Goal: Obtain resource: Download file/media

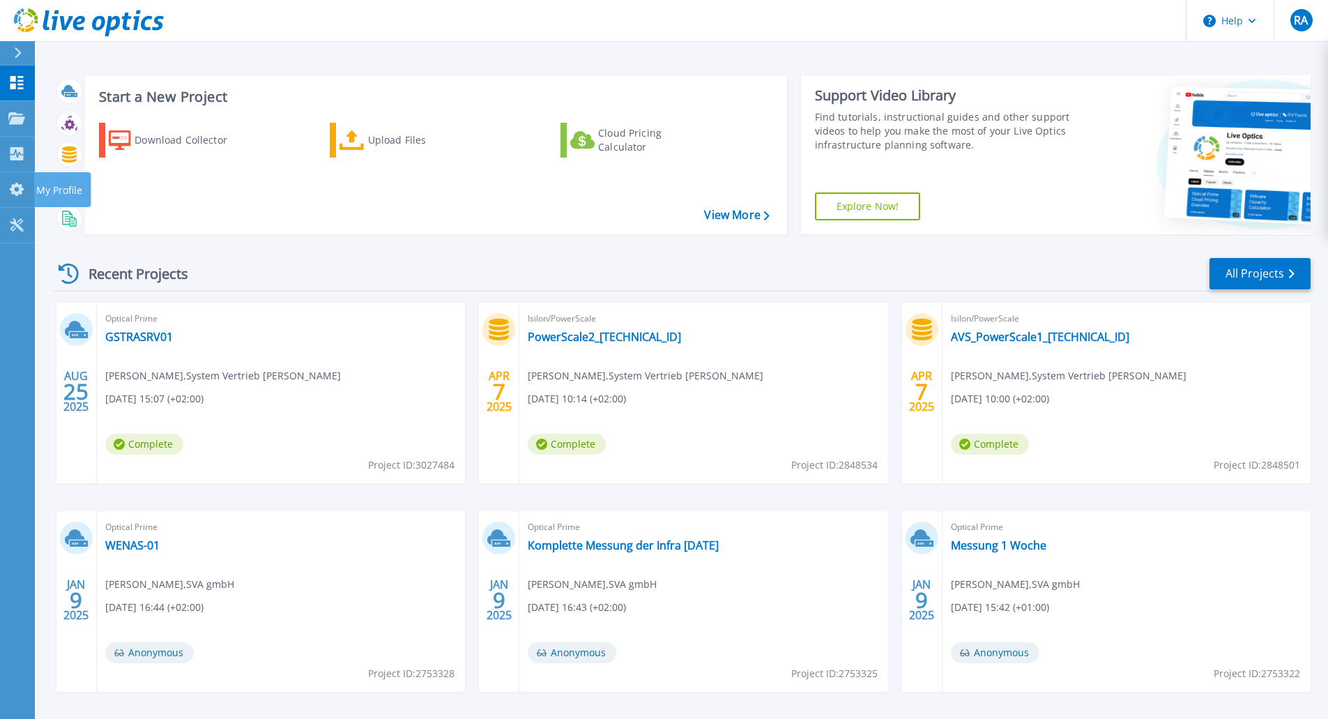
click at [17, 185] on icon at bounding box center [17, 189] width 14 height 13
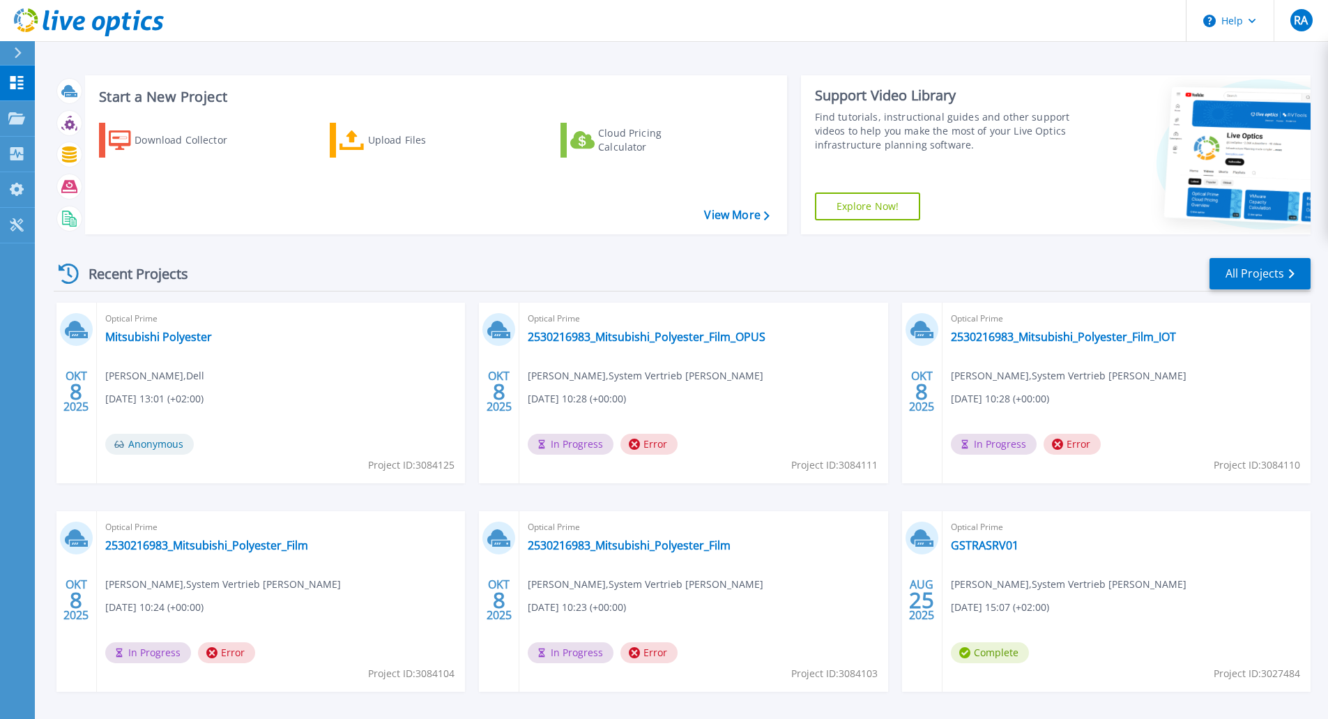
click at [147, 448] on span "Anonymous" at bounding box center [149, 444] width 89 height 21
click at [847, 392] on div "Optical Prime 2530216983_Mitsubishi_Polyester_Film_OPUS [PERSON_NAME] , System …" at bounding box center [703, 393] width 368 height 181
click at [78, 386] on span "8" at bounding box center [76, 392] width 13 height 12
click at [80, 337] on icon at bounding box center [79, 335] width 18 height 6
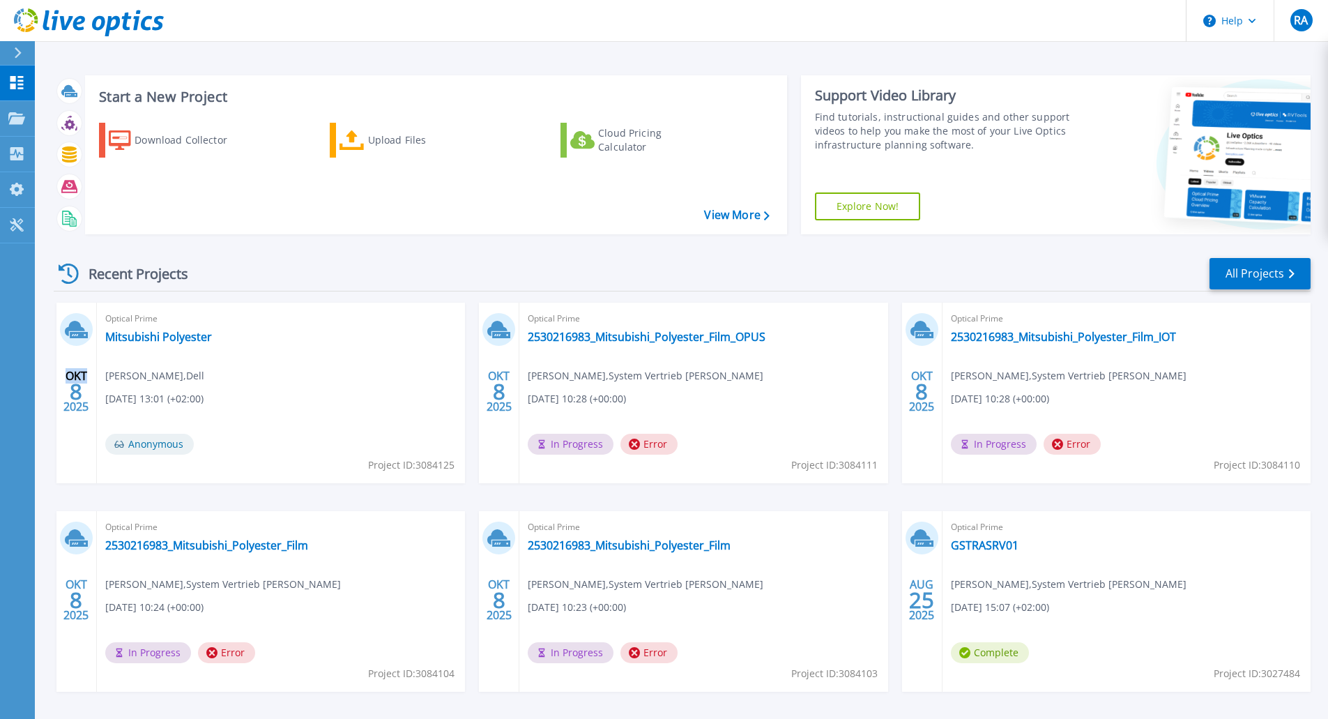
click at [80, 337] on icon at bounding box center [79, 335] width 18 height 6
click at [155, 446] on span "Anonymous" at bounding box center [149, 444] width 89 height 21
click at [437, 459] on span "Project ID: 3084125" at bounding box center [411, 464] width 86 height 15
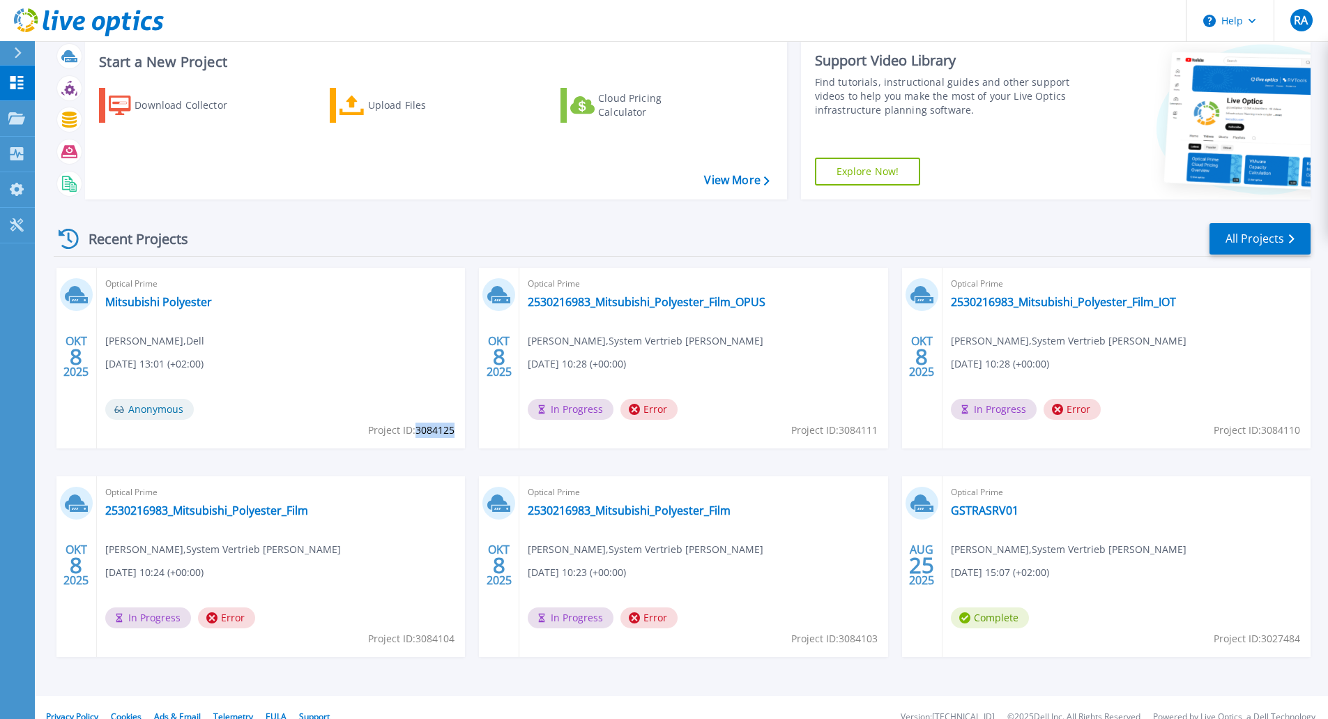
scroll to position [54, 0]
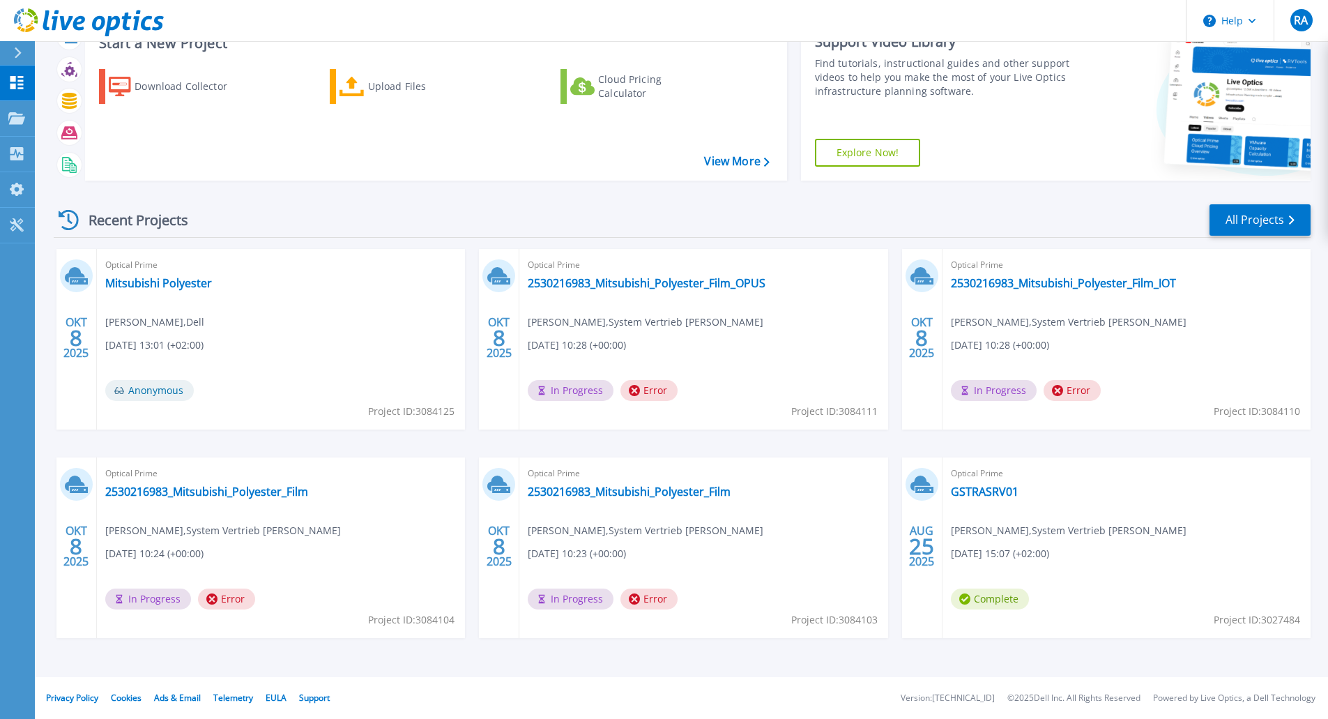
click at [83, 280] on icon at bounding box center [79, 281] width 18 height 6
click at [150, 282] on link "Mitsubishi Polyester" at bounding box center [158, 283] width 107 height 14
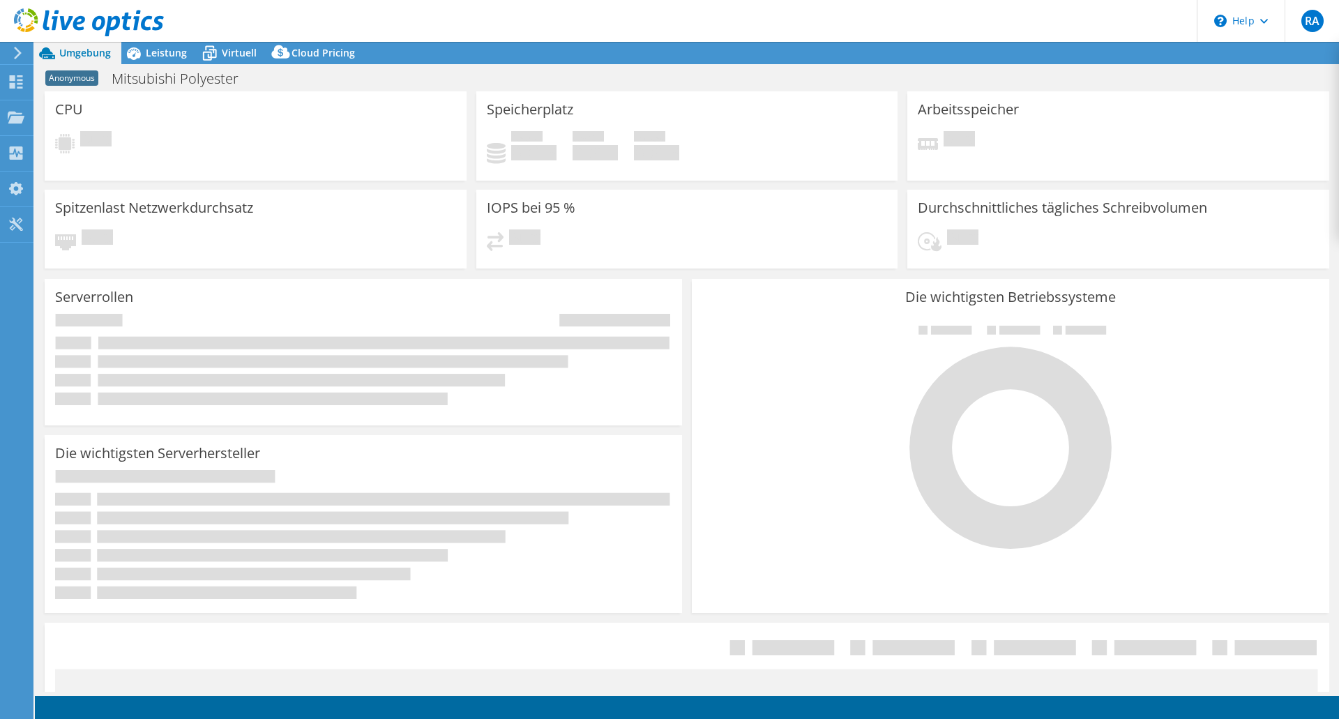
select select "USD"
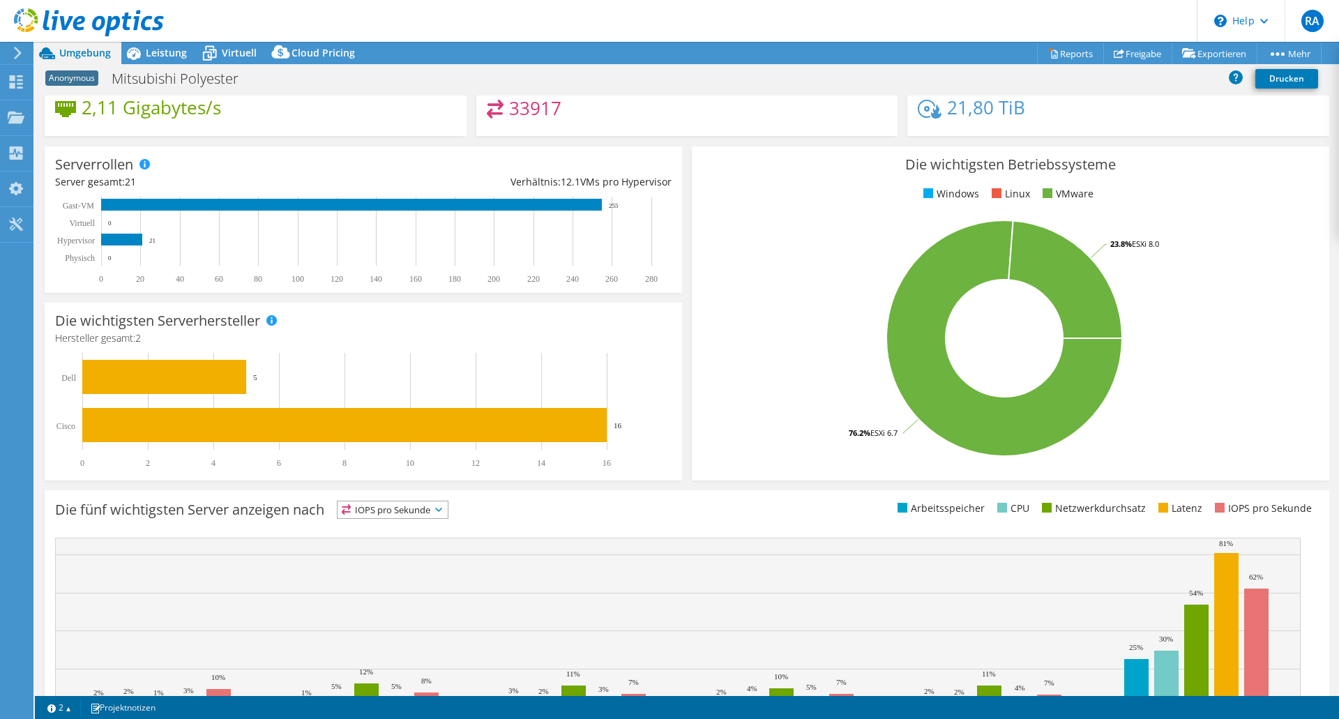
scroll to position [212, 0]
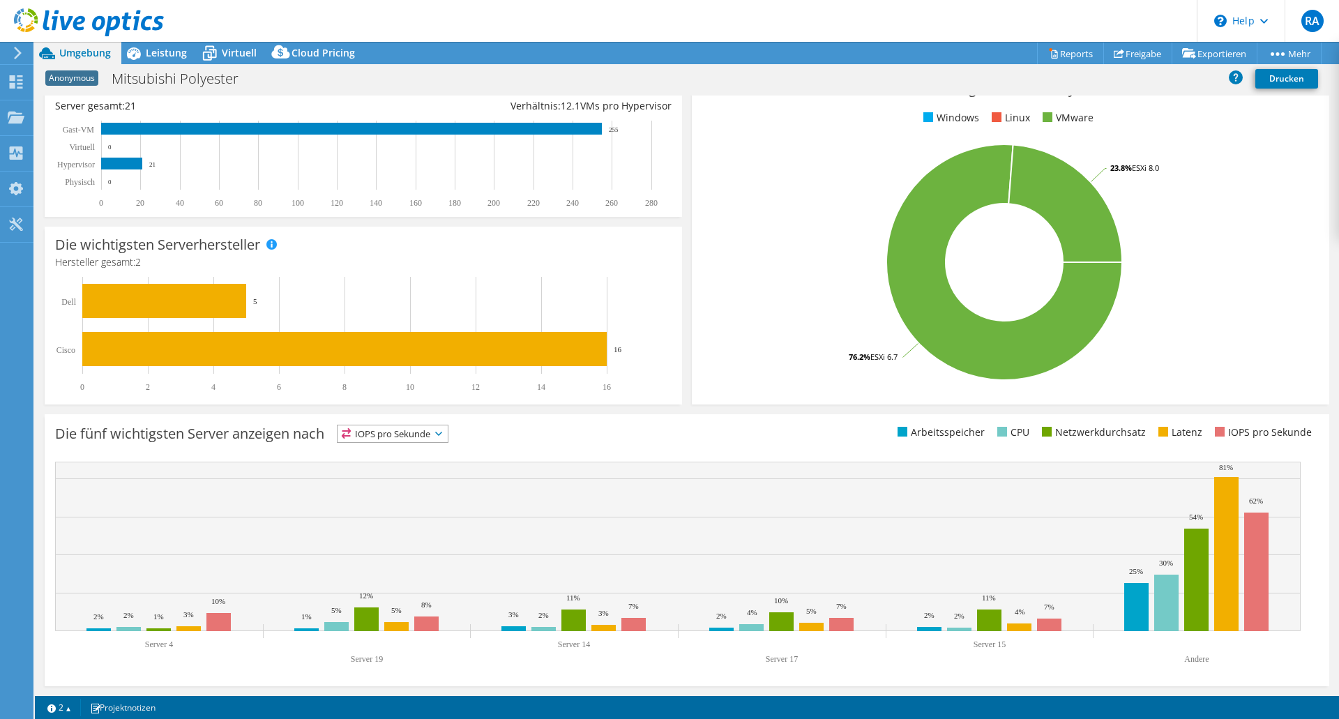
click at [438, 432] on span "IOPS pro Sekunde" at bounding box center [392, 433] width 110 height 17
click at [414, 465] on li "Arbeitsspeicher" at bounding box center [392, 472] width 110 height 20
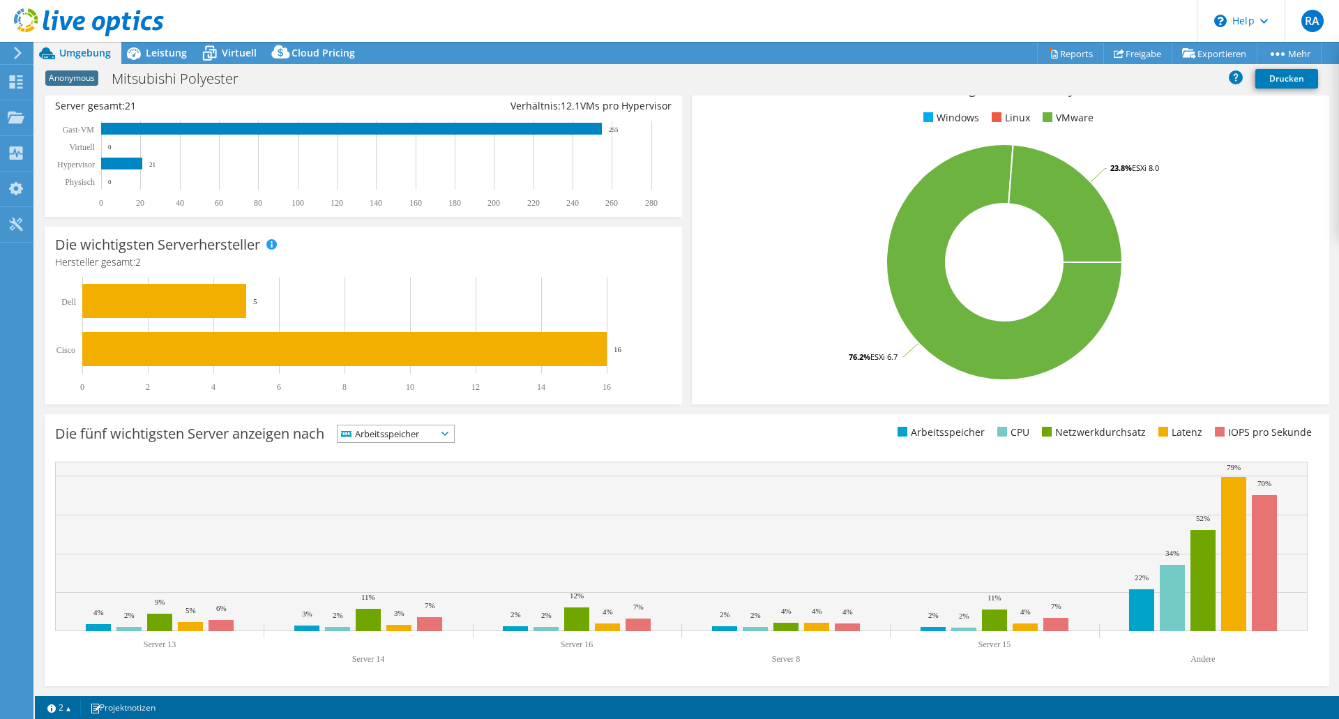
click at [431, 432] on span "Arbeitsspeicher" at bounding box center [386, 433] width 99 height 17
click at [418, 491] on li "CPU" at bounding box center [395, 491] width 116 height 20
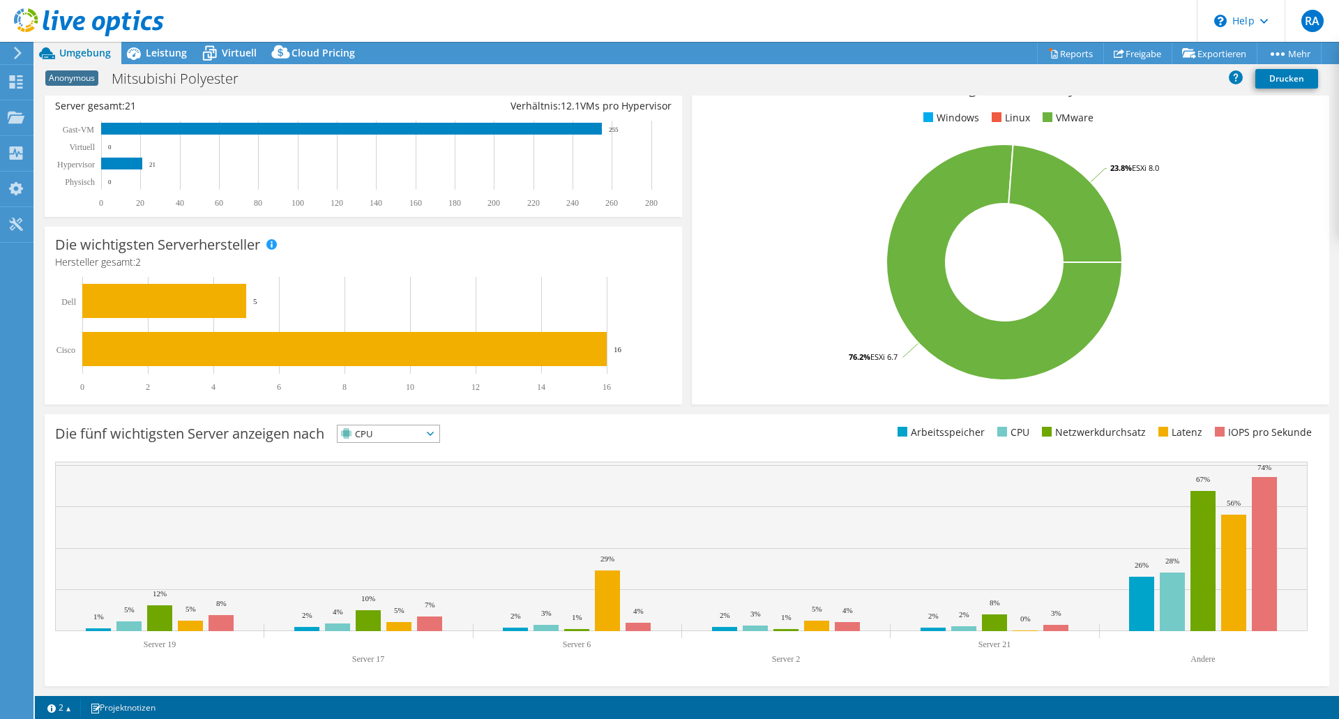
click at [422, 436] on span "CPU" at bounding box center [379, 433] width 84 height 17
click at [416, 505] on li "Netzwerkdurchsatz" at bounding box center [388, 511] width 102 height 20
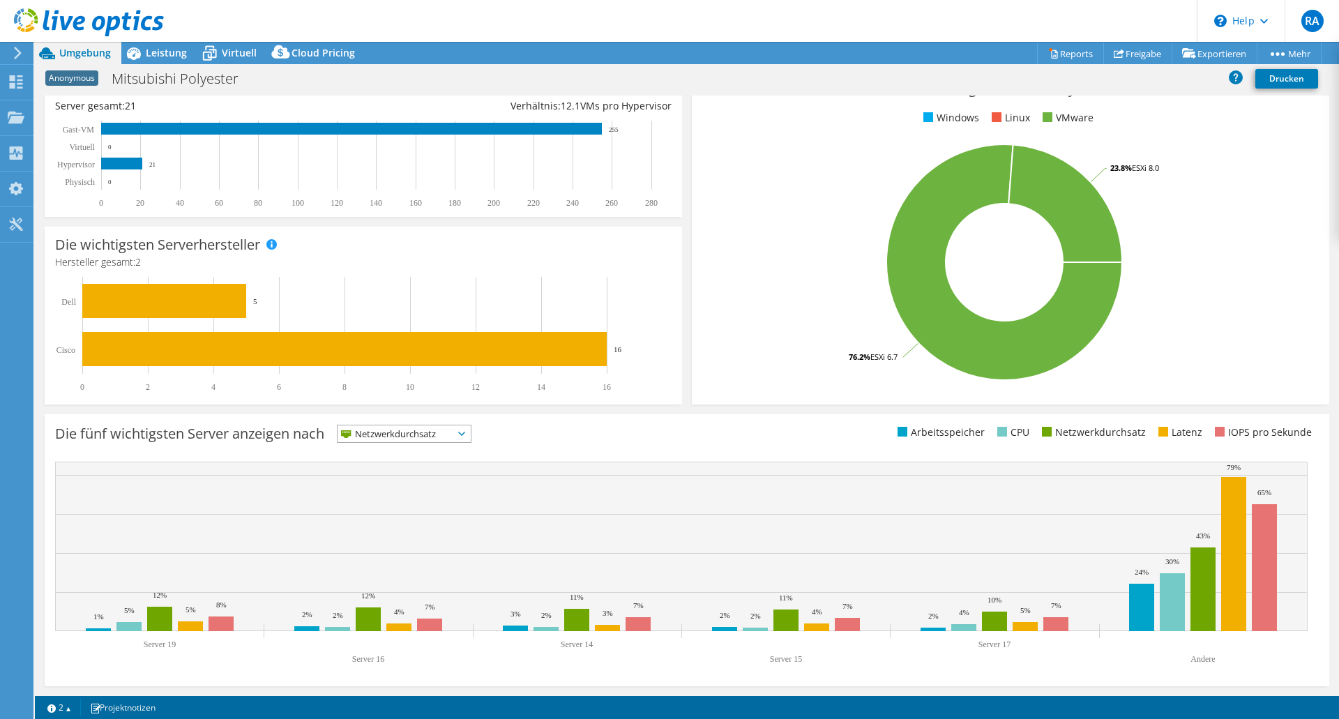
click at [411, 432] on span "Netzwerkdurchsatz" at bounding box center [395, 433] width 116 height 17
click at [420, 521] on li "Latenz" at bounding box center [403, 530] width 133 height 20
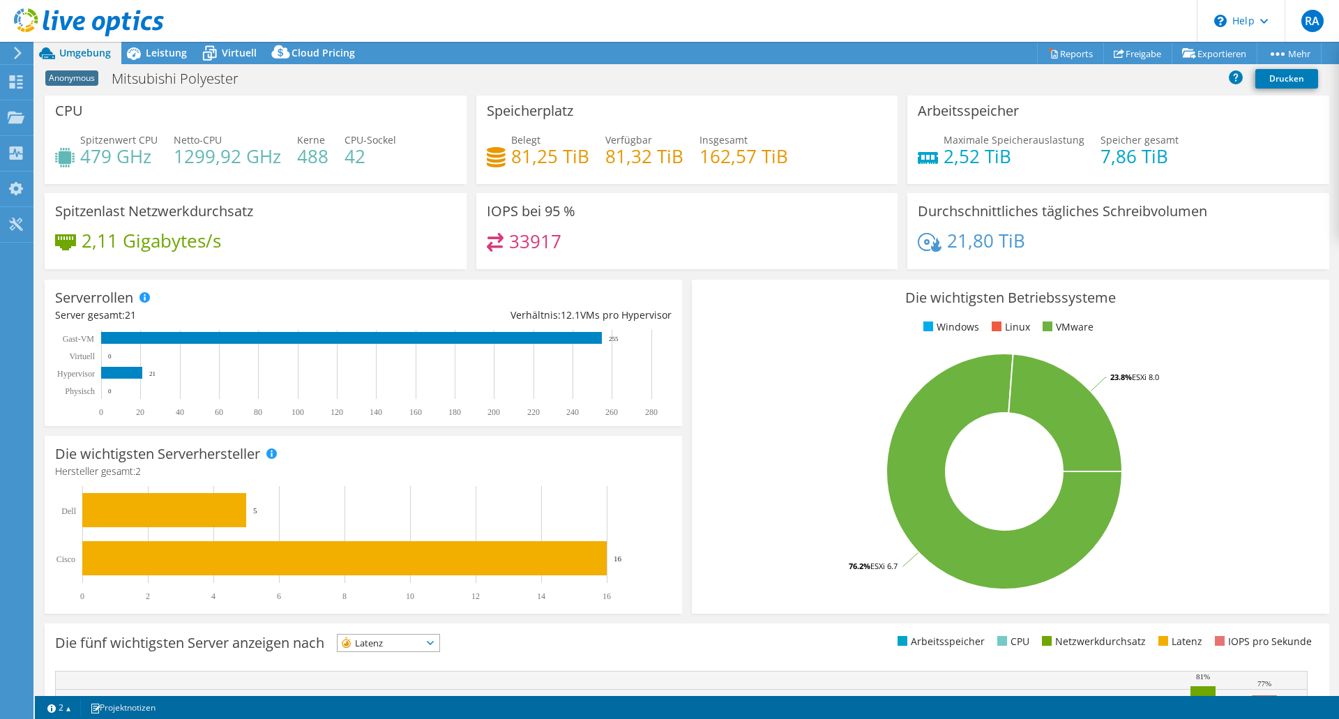
scroll to position [0, 0]
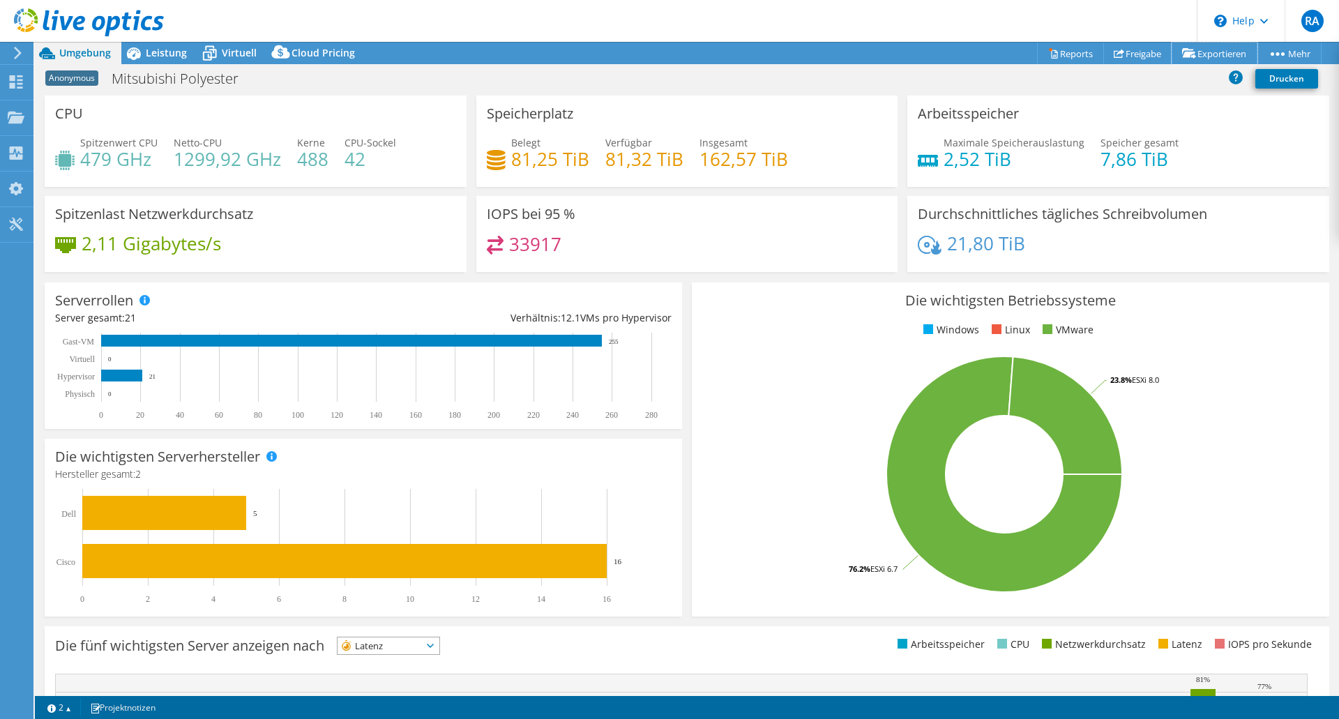
click at [1189, 56] on icon at bounding box center [1189, 53] width 14 height 10
click at [1154, 53] on link "Freigabe" at bounding box center [1137, 54] width 69 height 22
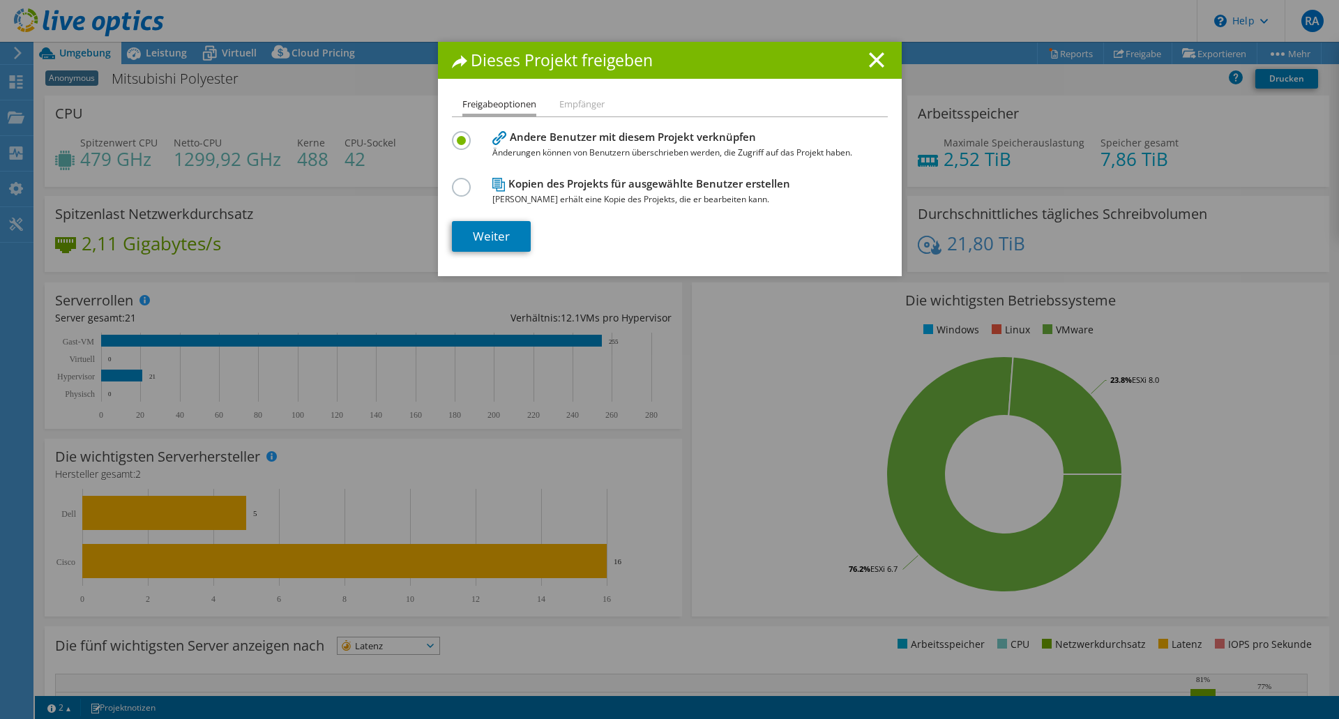
click at [573, 108] on li "Empfänger" at bounding box center [581, 104] width 45 height 17
click at [879, 64] on h1 "Dieses Projekt freigeben" at bounding box center [670, 60] width 436 height 16
click at [878, 60] on icon at bounding box center [876, 59] width 15 height 15
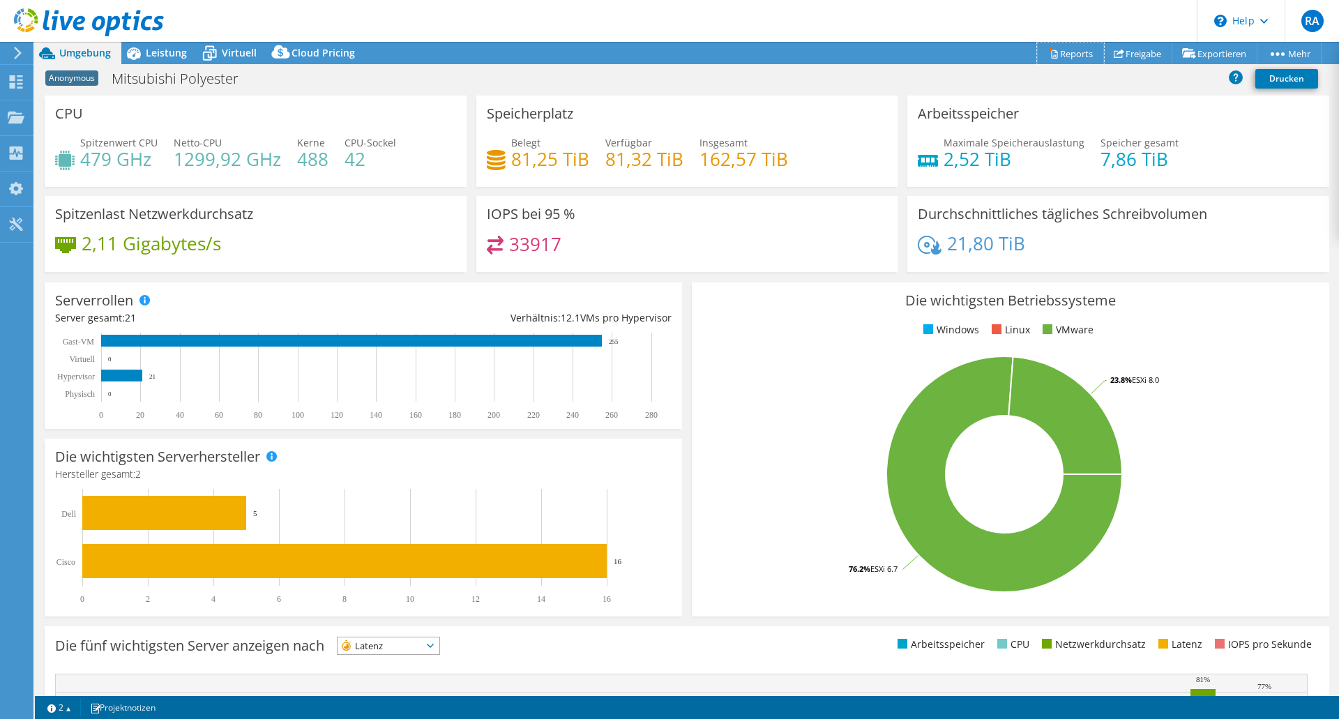
click at [1065, 52] on link "Reports" at bounding box center [1070, 54] width 67 height 22
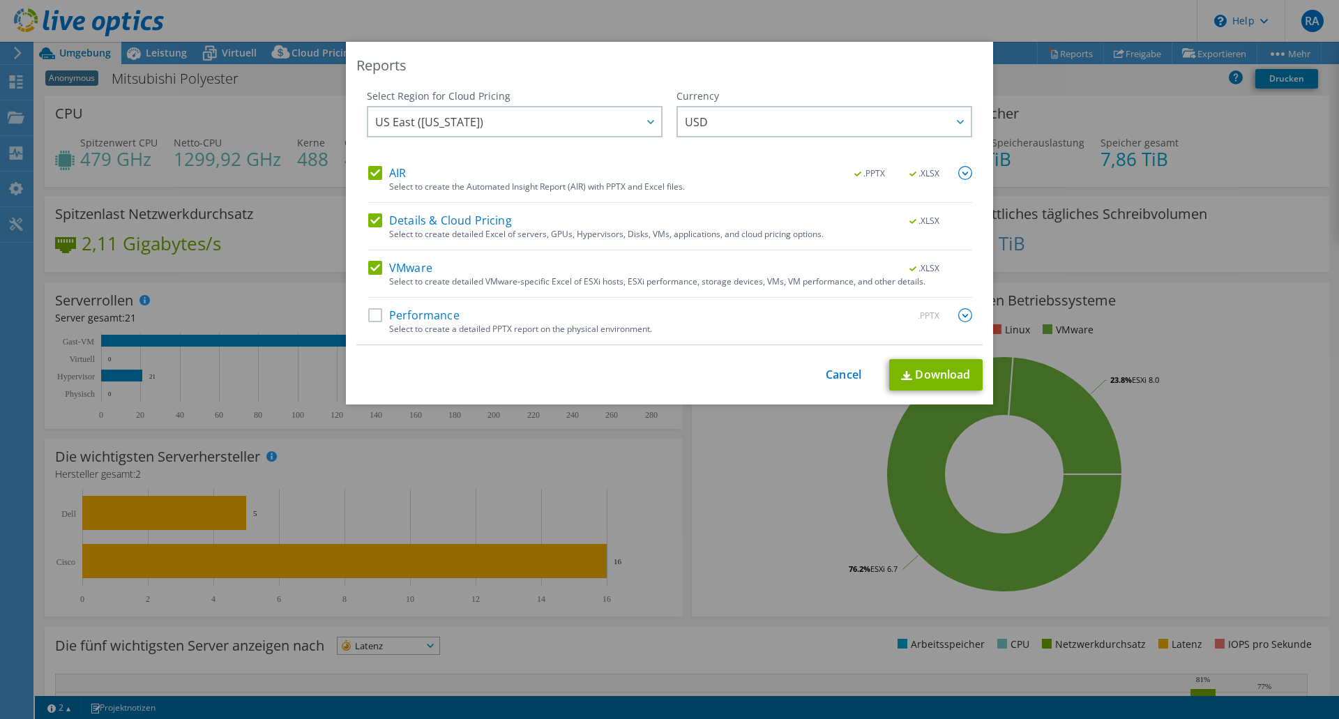
click at [372, 323] on div "Performance .PPTX" at bounding box center [670, 316] width 604 height 16
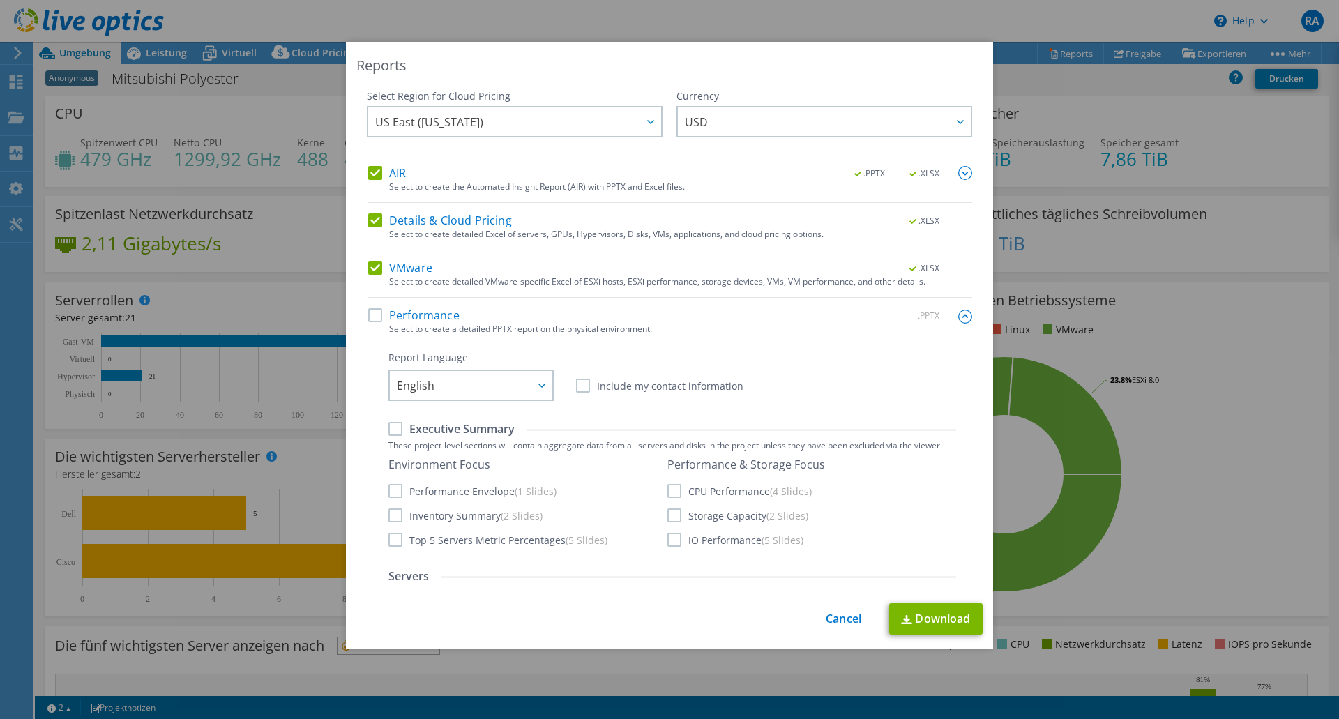
click at [488, 387] on span "English" at bounding box center [474, 385] width 155 height 29
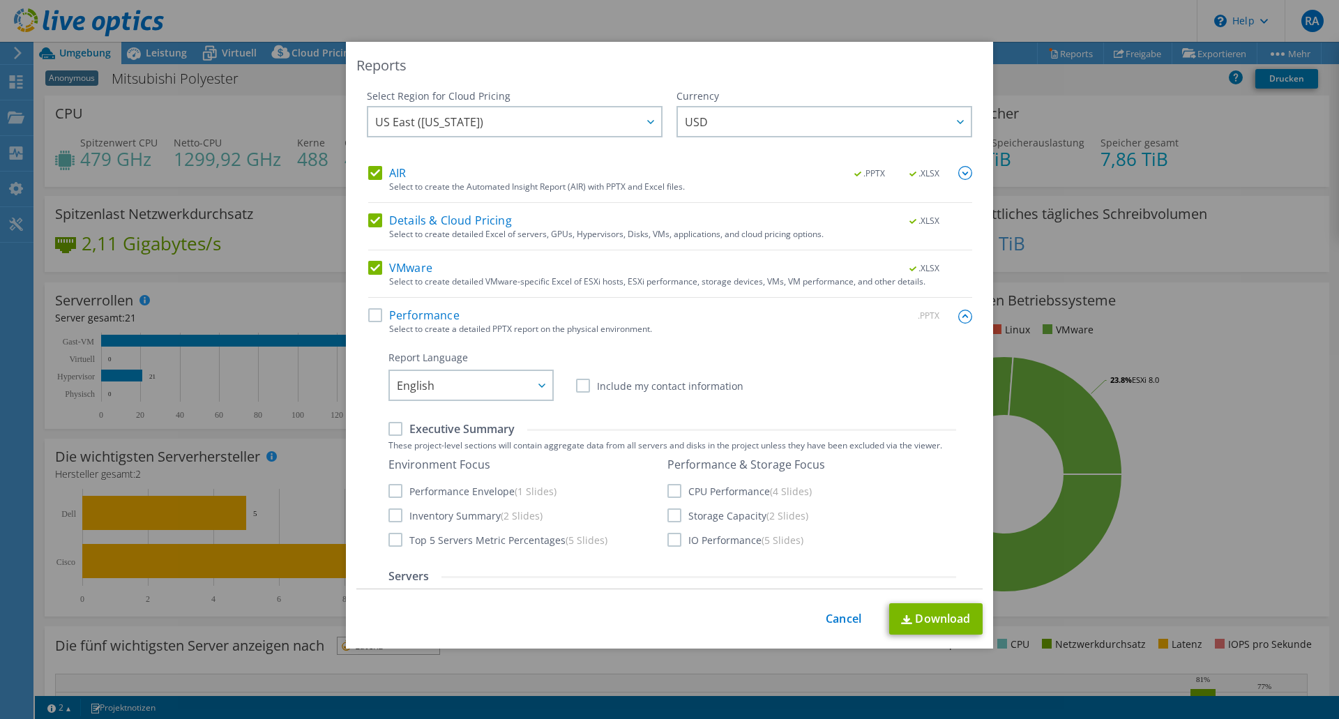
click at [713, 120] on span "USD" at bounding box center [828, 121] width 286 height 29
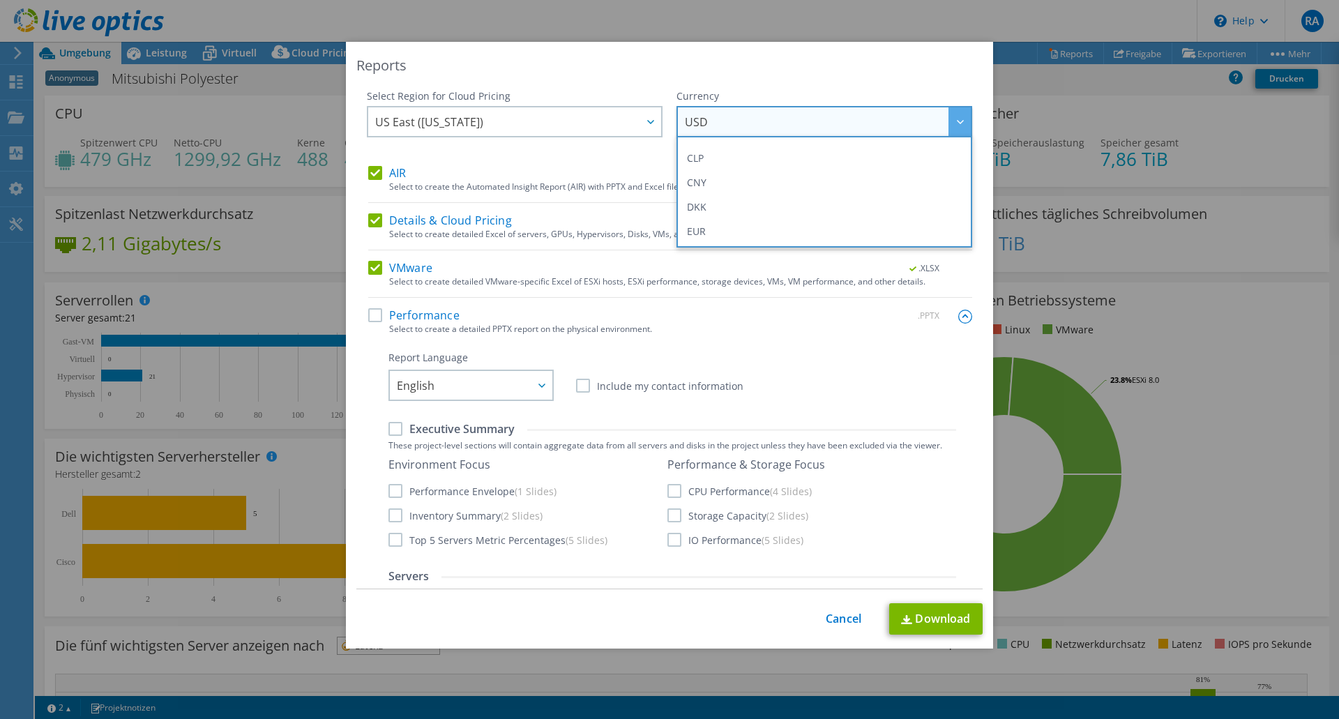
scroll to position [139, 0]
click at [706, 200] on li "EUR" at bounding box center [824, 207] width 289 height 24
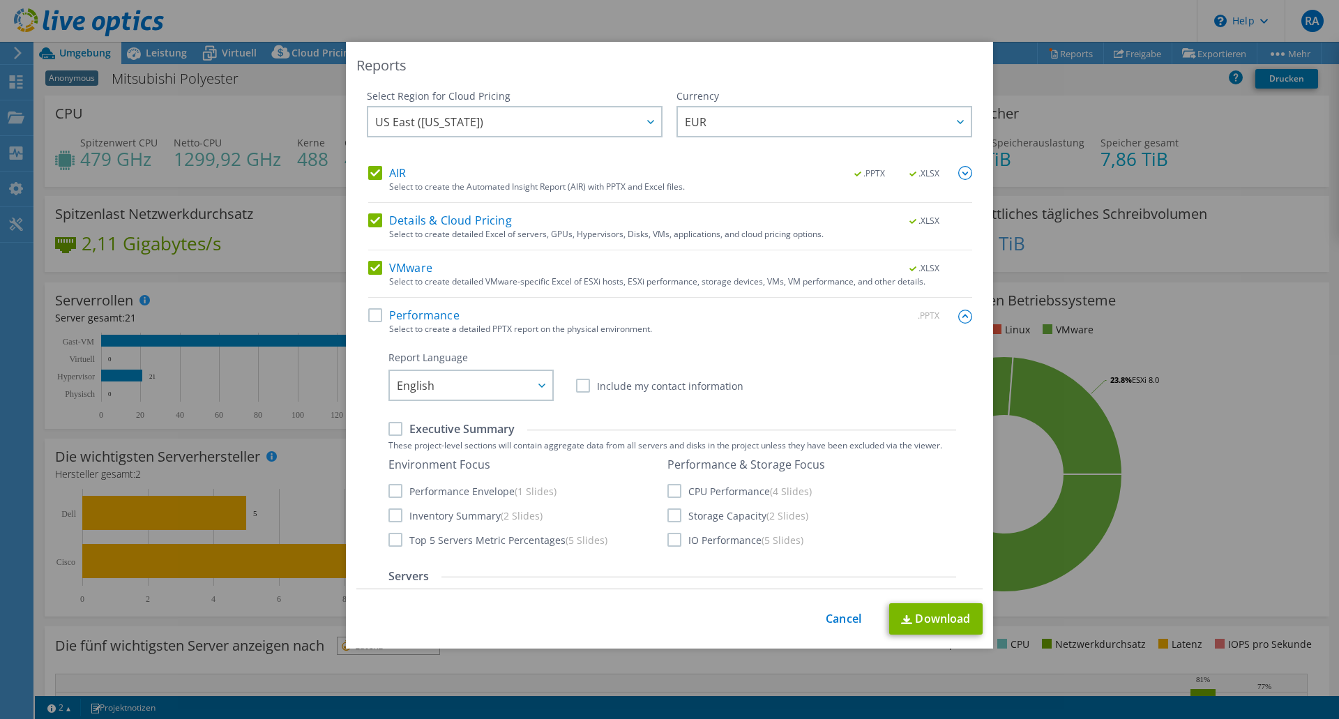
click at [617, 130] on span "US East (Virginia)" at bounding box center [518, 121] width 286 height 29
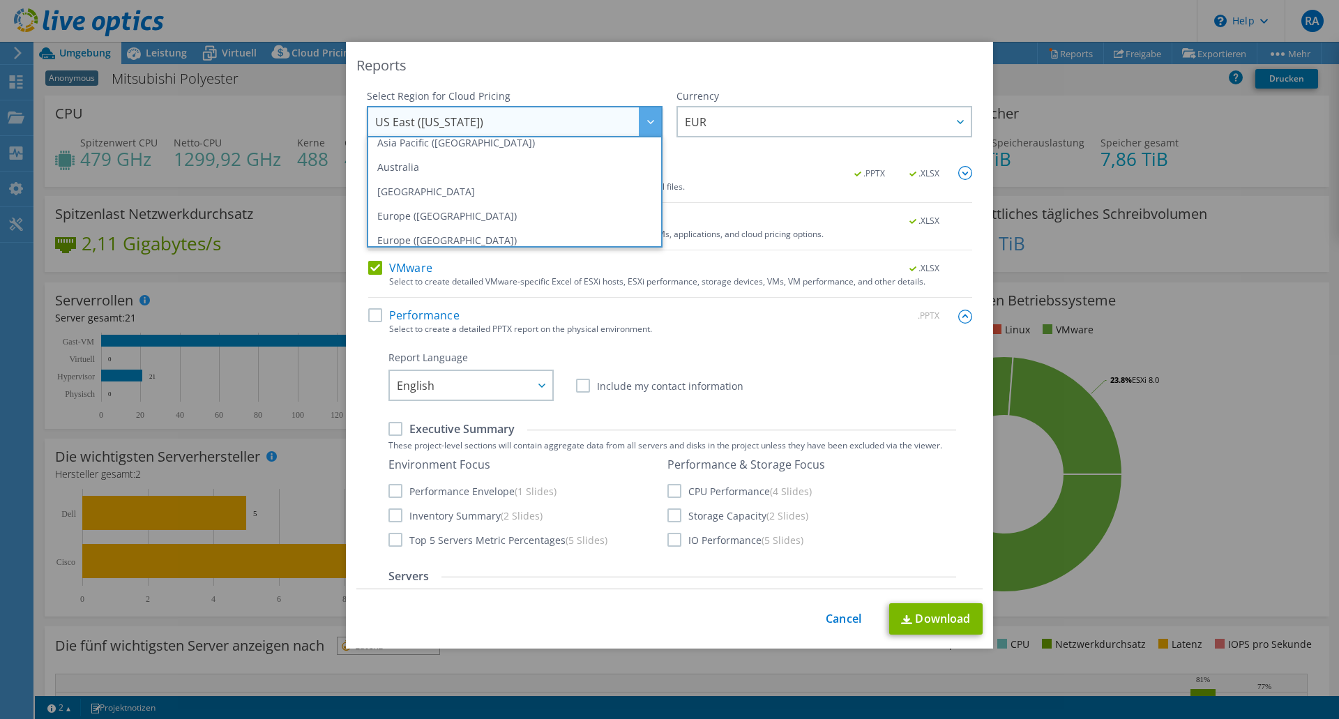
scroll to position [86, 0]
click at [553, 232] on li "Europe (Frankfurt)" at bounding box center [514, 236] width 289 height 24
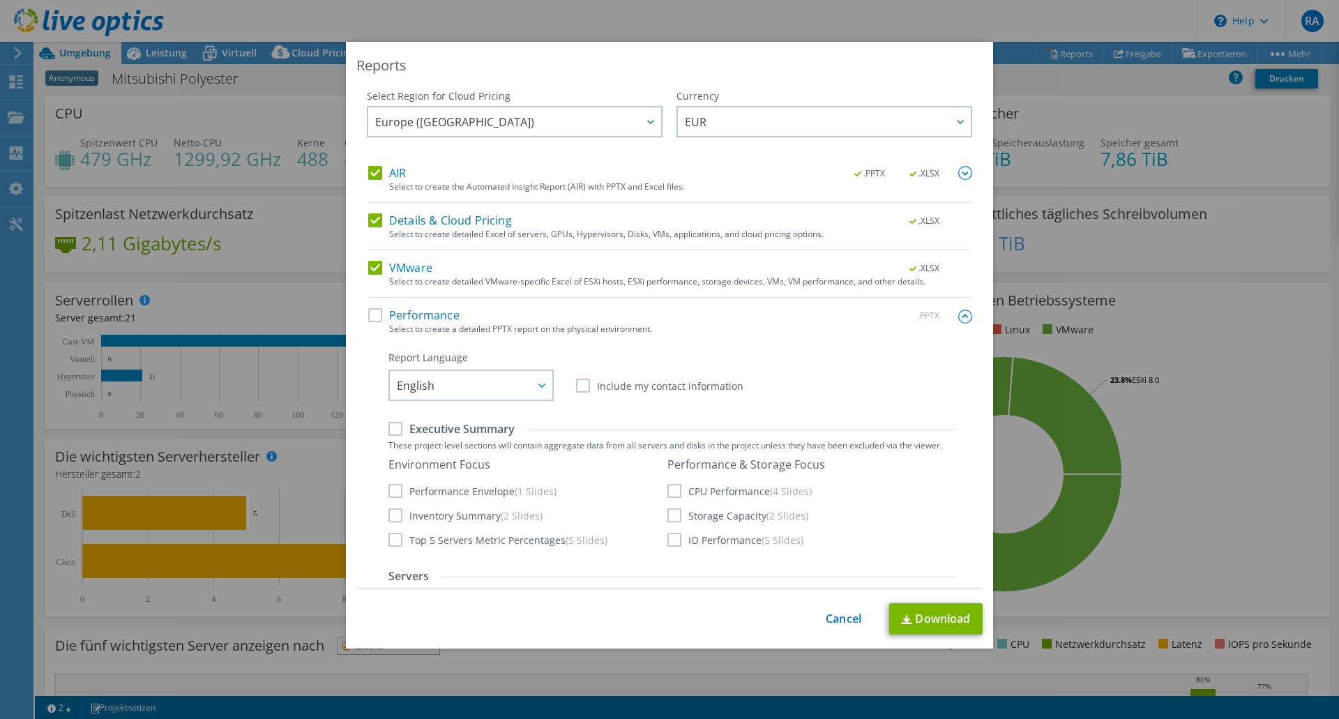
click at [397, 432] on label "Executive Summary" at bounding box center [451, 428] width 126 height 15
click at [0, 0] on input "Executive Summary" at bounding box center [0, 0] width 0 height 0
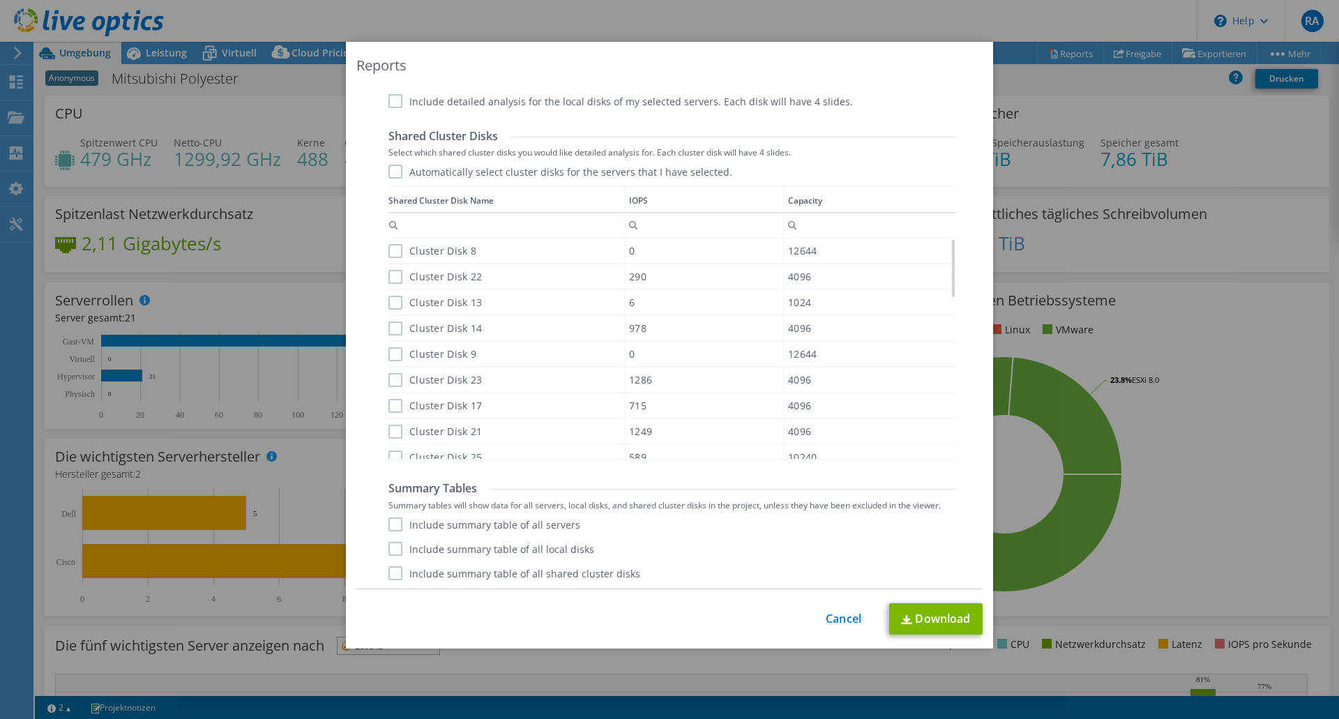
scroll to position [844, 0]
click at [397, 173] on label "Automatically select cluster disks for the servers that I have selected." at bounding box center [560, 169] width 344 height 14
click at [0, 0] on input "Automatically select cluster disks for the servers that I have selected." at bounding box center [0, 0] width 0 height 0
click at [391, 523] on label "Include summary table of all servers" at bounding box center [484, 522] width 192 height 14
click at [0, 0] on input "Include summary table of all servers" at bounding box center [0, 0] width 0 height 0
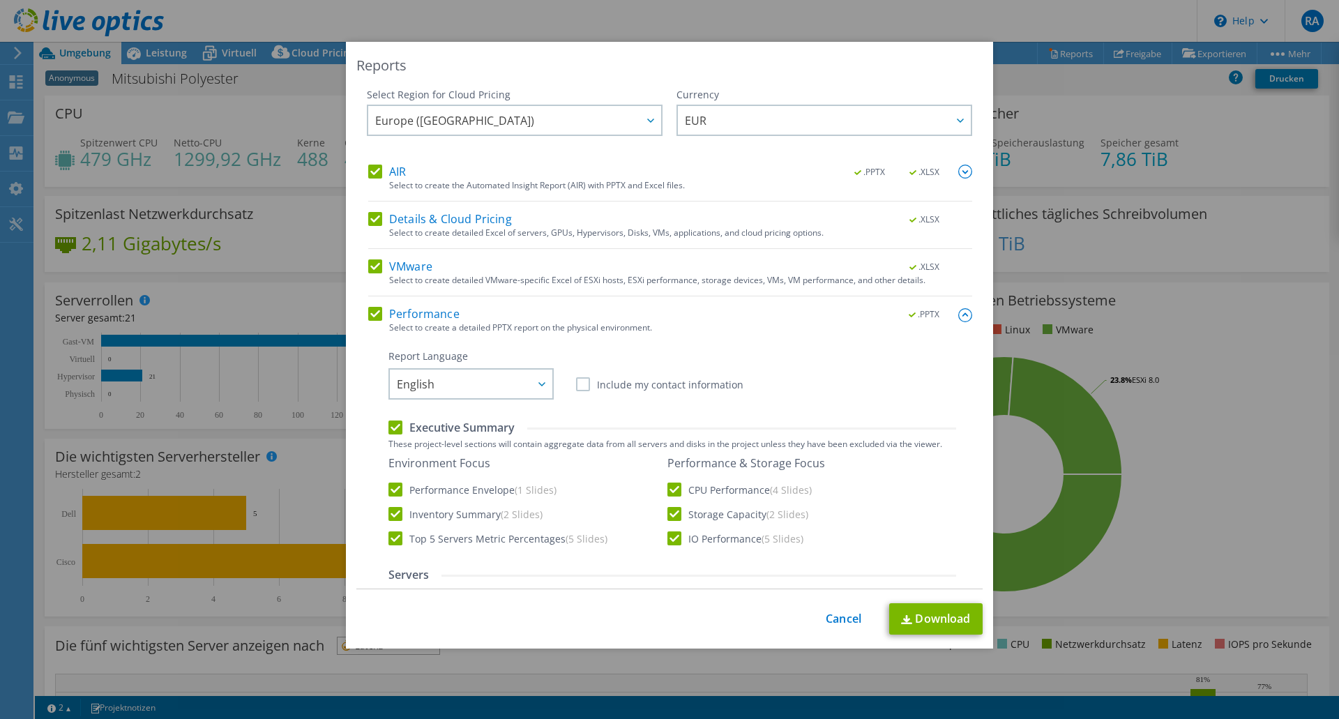
scroll to position [0, 0]
click at [601, 390] on label "Include my contact information" at bounding box center [659, 386] width 167 height 14
click at [0, 0] on input "Include my contact information" at bounding box center [0, 0] width 0 height 0
click at [601, 390] on label "Include my contact information" at bounding box center [659, 386] width 167 height 14
click at [0, 0] on input "Include my contact information" at bounding box center [0, 0] width 0 height 0
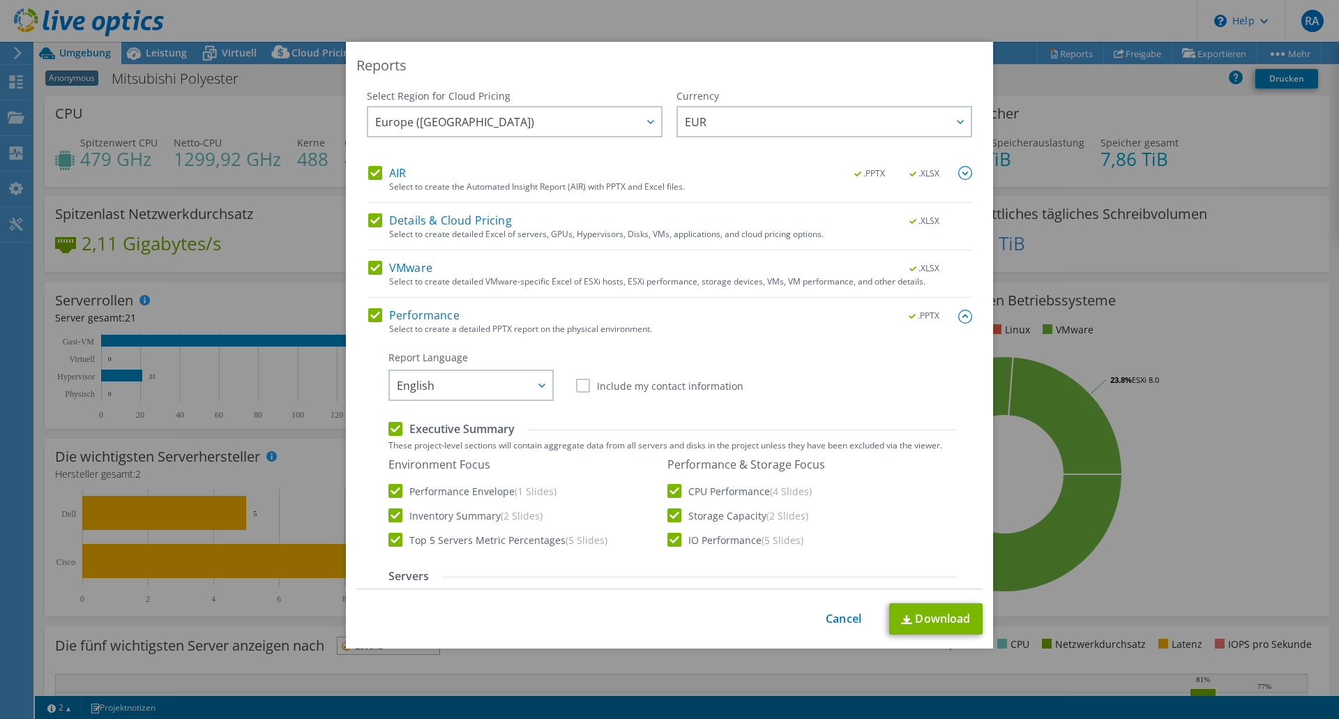
scroll to position [70, 0]
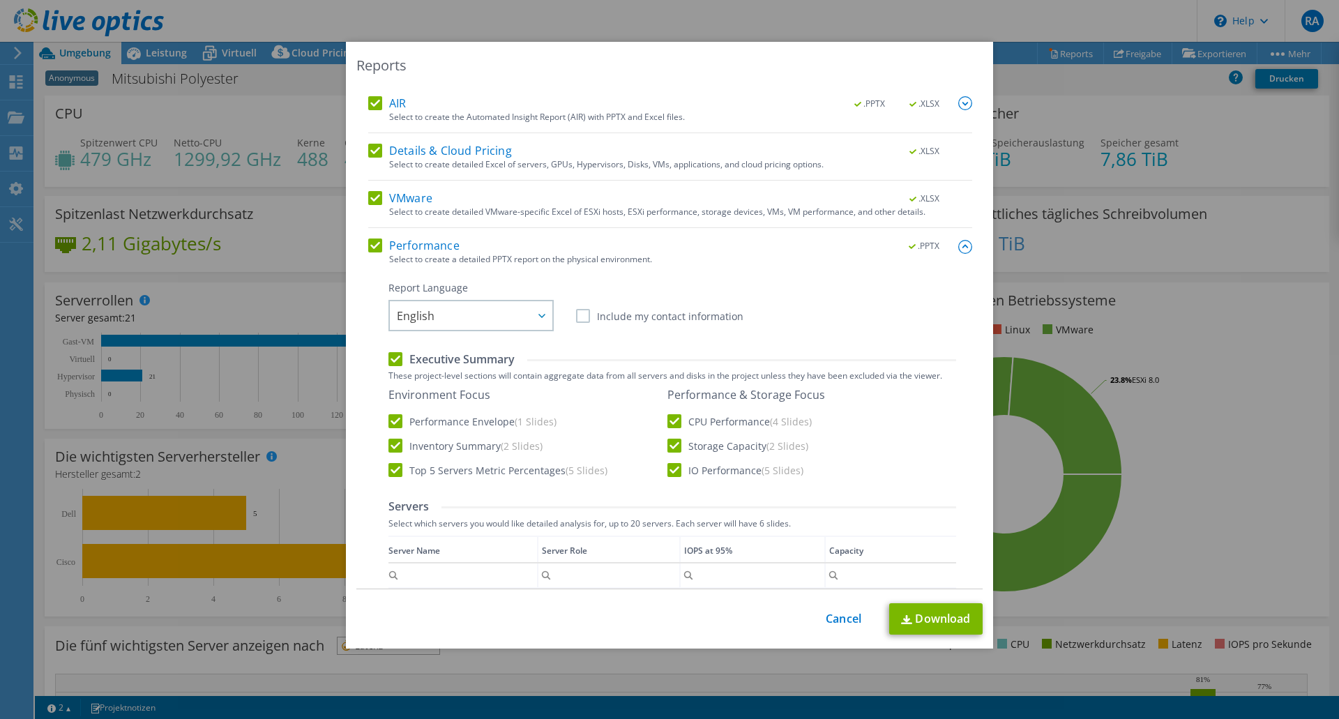
click at [597, 319] on label "Include my contact information" at bounding box center [659, 316] width 167 height 14
click at [0, 0] on input "Include my contact information" at bounding box center [0, 0] width 0 height 0
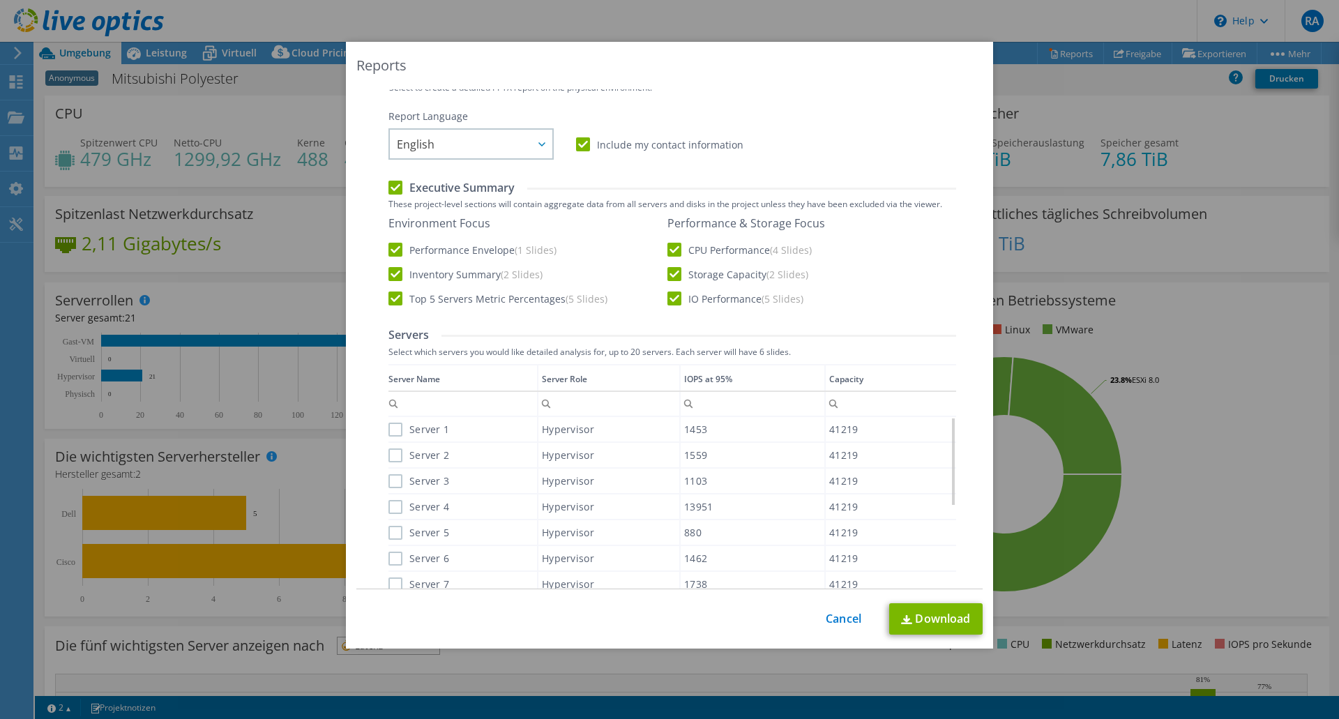
scroll to position [279, 0]
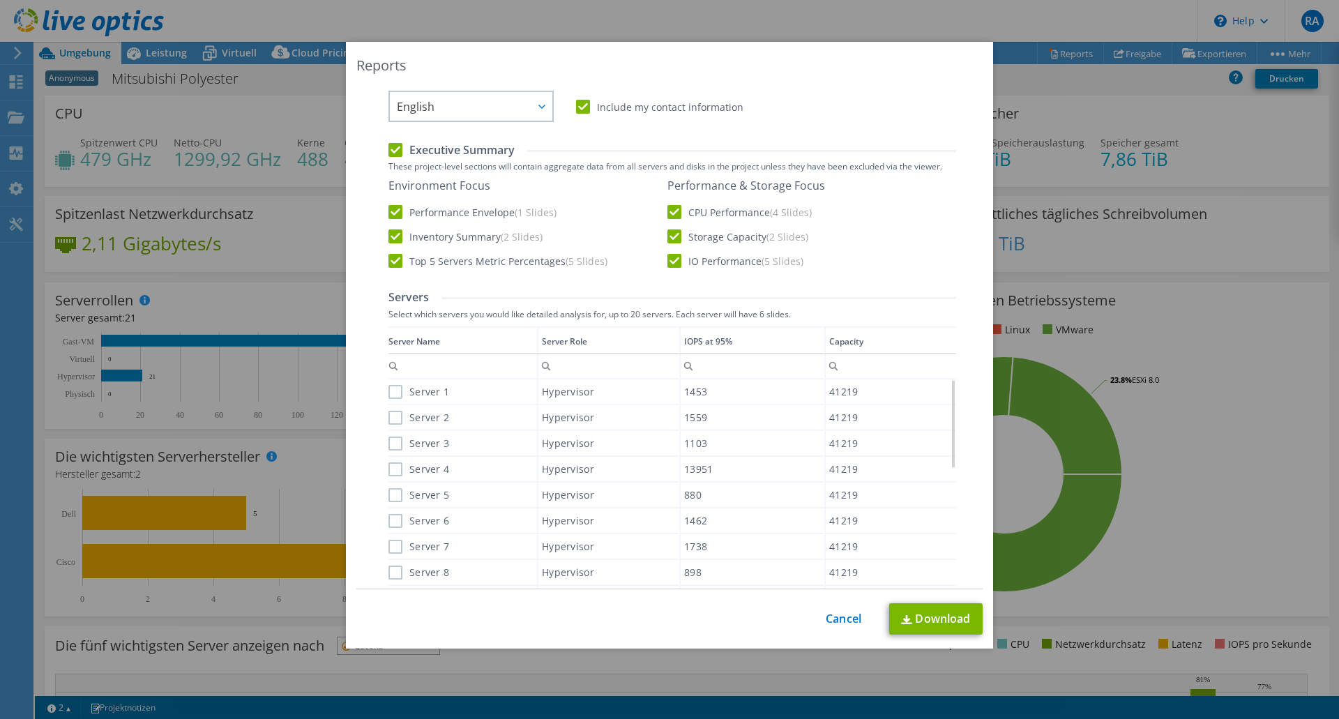
click at [391, 390] on label "Server 1" at bounding box center [418, 392] width 61 height 14
click at [0, 0] on input "Server 1" at bounding box center [0, 0] width 0 height 0
click at [391, 414] on label "Server 2" at bounding box center [418, 418] width 61 height 14
click at [0, 0] on input "Server 2" at bounding box center [0, 0] width 0 height 0
click at [390, 442] on label "Server 3" at bounding box center [418, 443] width 61 height 14
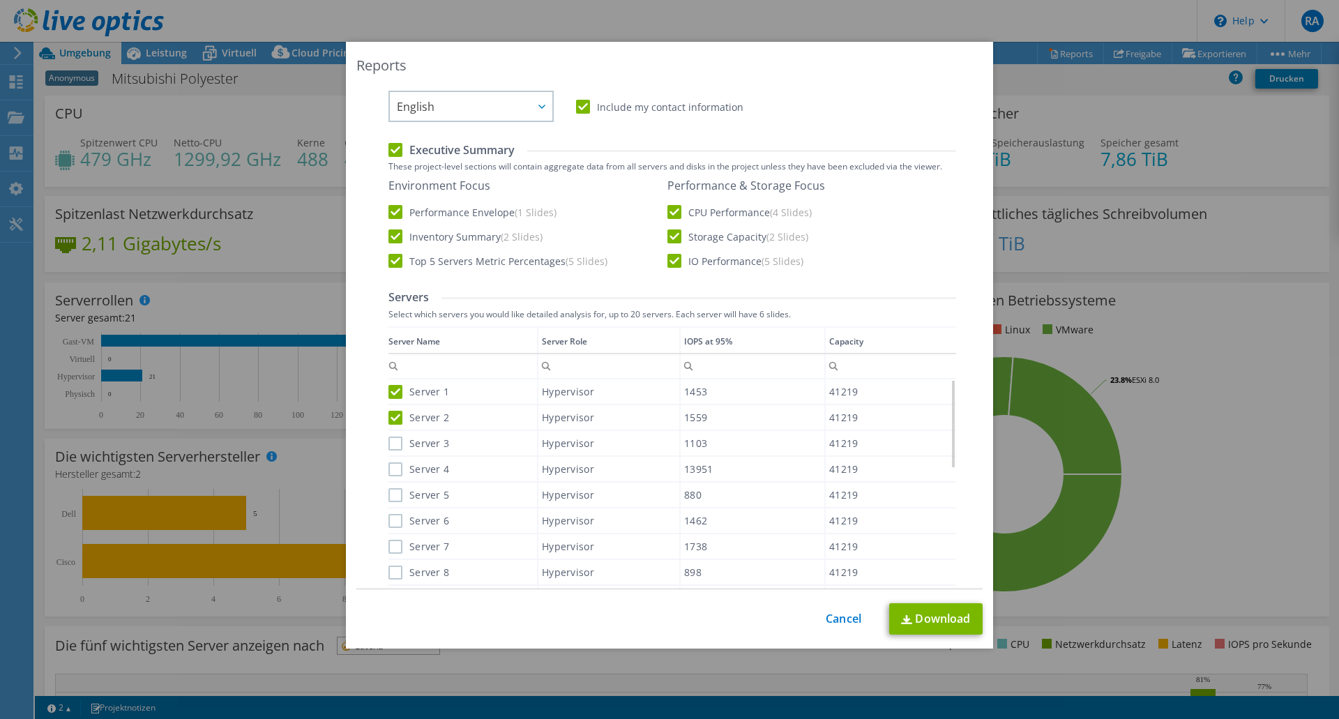
click at [0, 0] on input "Server 3" at bounding box center [0, 0] width 0 height 0
click at [392, 473] on label "Server 4" at bounding box center [418, 469] width 61 height 14
click at [0, 0] on input "Server 4" at bounding box center [0, 0] width 0 height 0
click at [392, 493] on label "Server 5" at bounding box center [418, 495] width 61 height 14
click at [0, 0] on input "Server 5" at bounding box center [0, 0] width 0 height 0
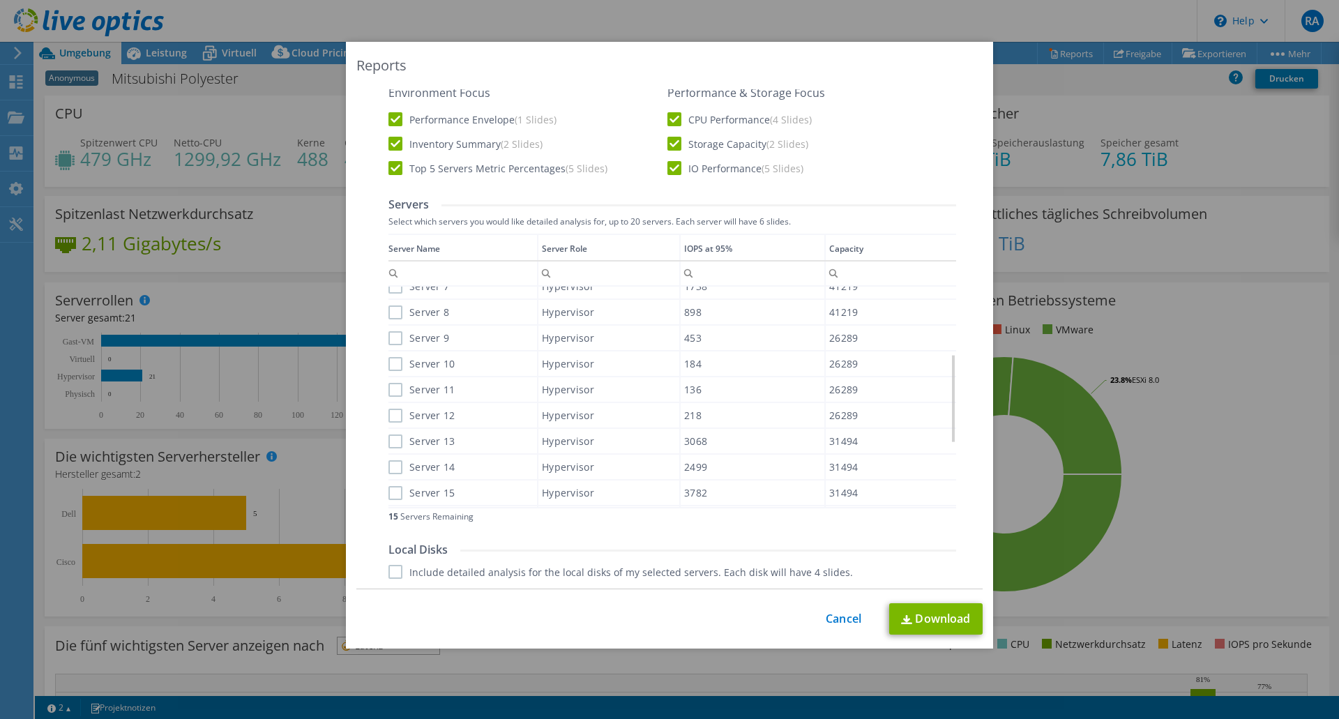
scroll to position [349, 0]
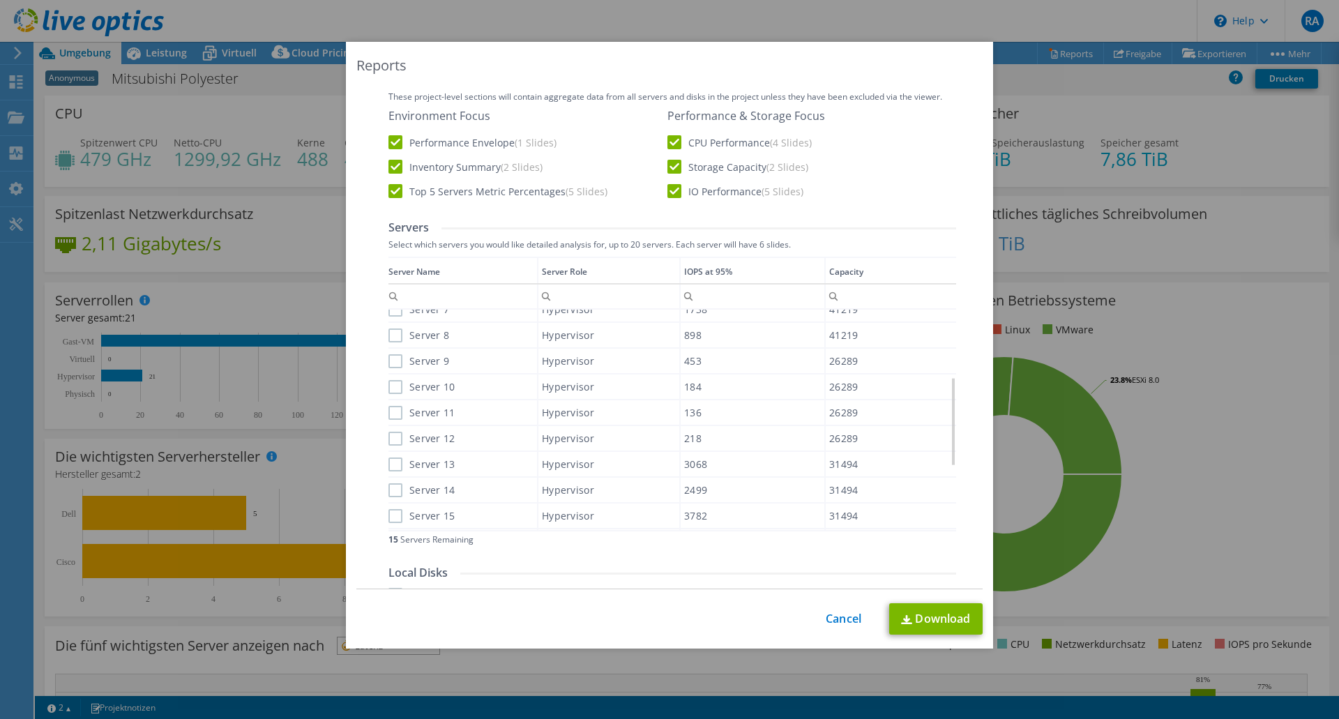
click at [692, 276] on div "IOPS at 95%" at bounding box center [708, 271] width 48 height 15
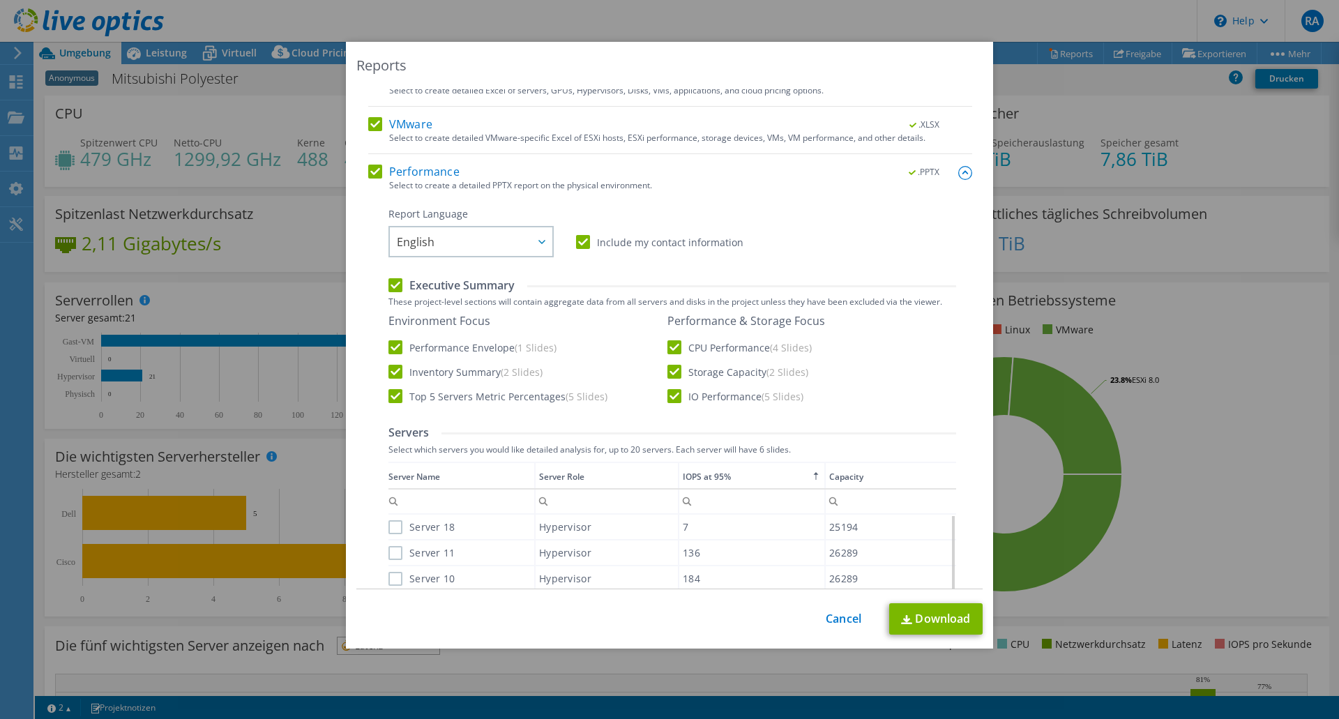
scroll to position [139, 0]
click at [699, 480] on div "IOPS at 95%" at bounding box center [707, 480] width 48 height 15
click at [399, 559] on label "Server 15" at bounding box center [421, 557] width 67 height 14
click at [0, 0] on input "Server 15" at bounding box center [0, 0] width 0 height 0
click at [399, 584] on label "Server 13" at bounding box center [421, 583] width 67 height 14
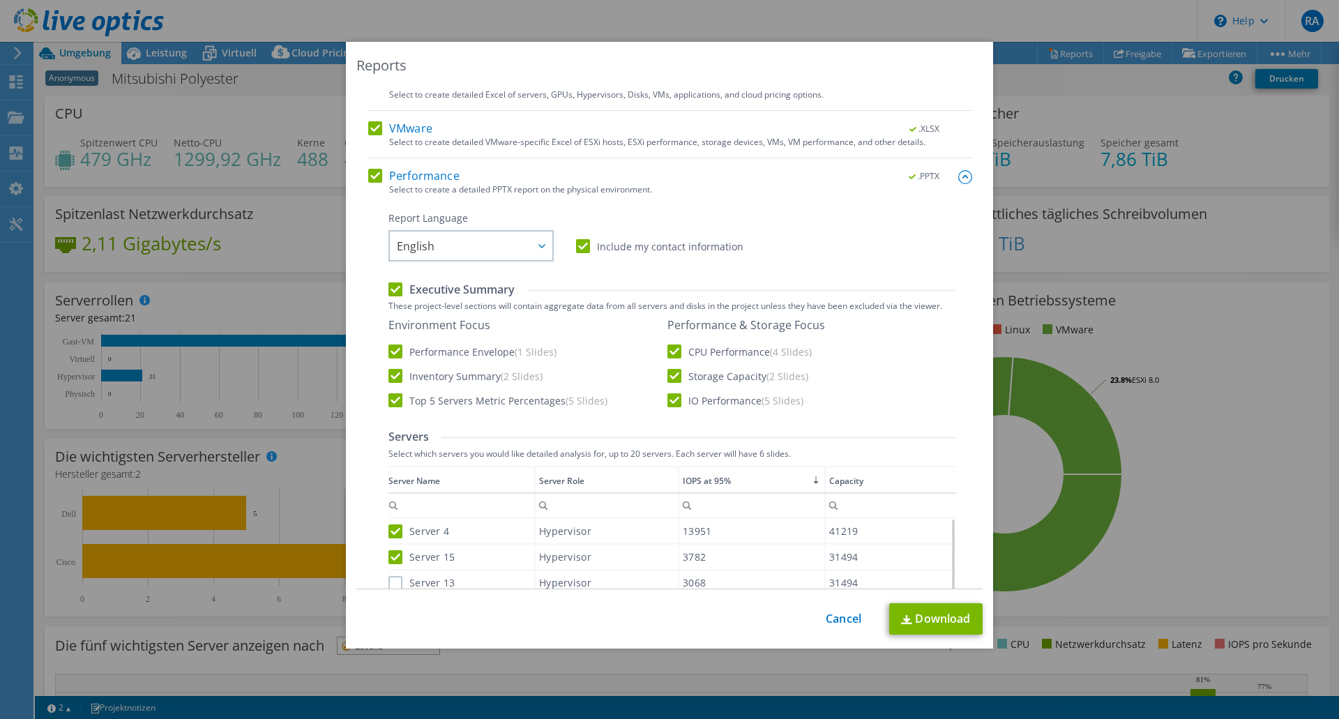
click at [0, 0] on input "Server 13" at bounding box center [0, 0] width 0 height 0
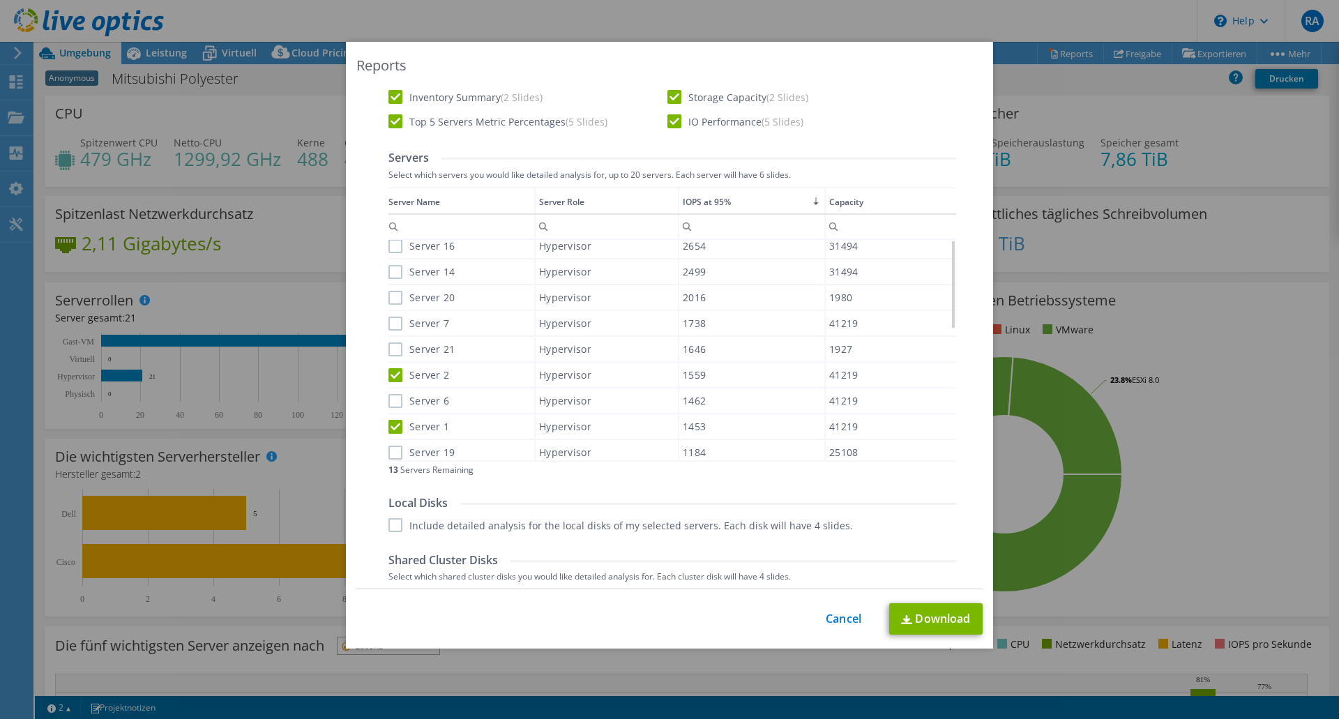
scroll to position [0, 0]
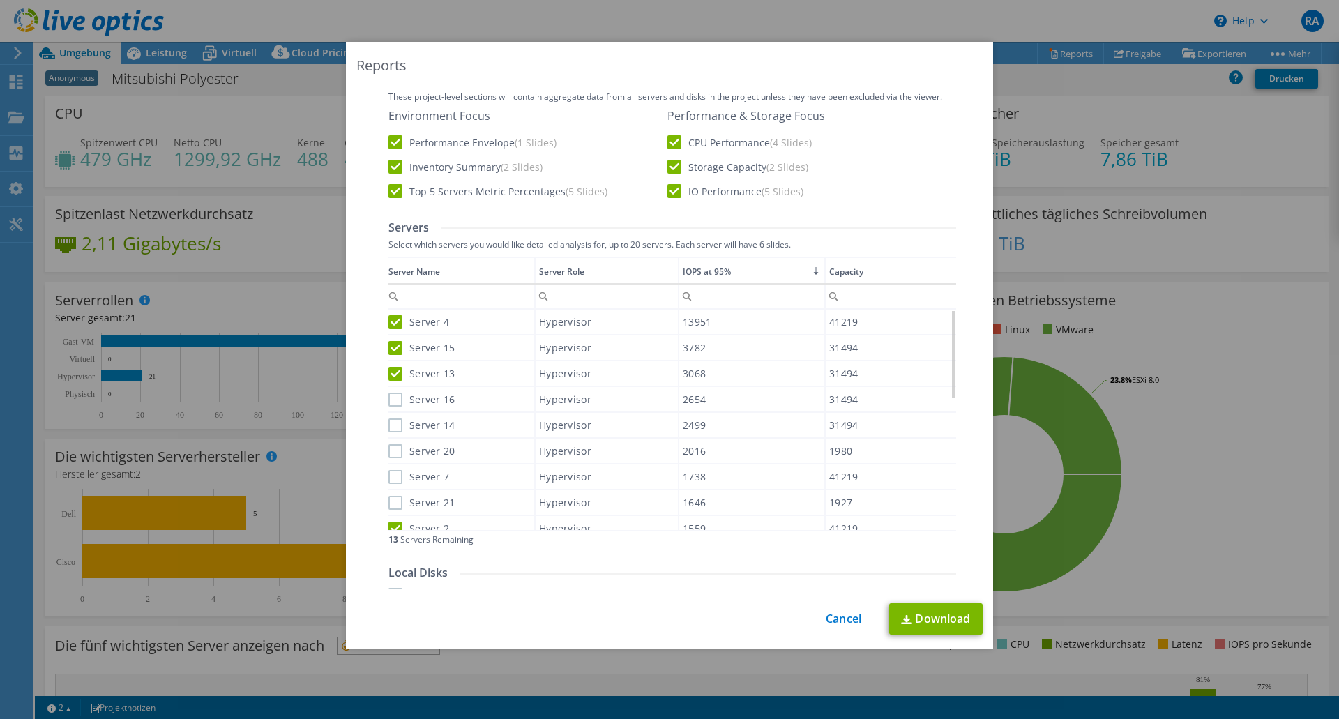
click at [389, 406] on label "Server 16" at bounding box center [421, 399] width 67 height 14
click at [0, 0] on input "Server 16" at bounding box center [0, 0] width 0 height 0
click at [391, 425] on label "Server 14" at bounding box center [421, 425] width 67 height 14
click at [0, 0] on input "Server 14" at bounding box center [0, 0] width 0 height 0
click at [392, 441] on div "Server 20" at bounding box center [461, 451] width 146 height 24
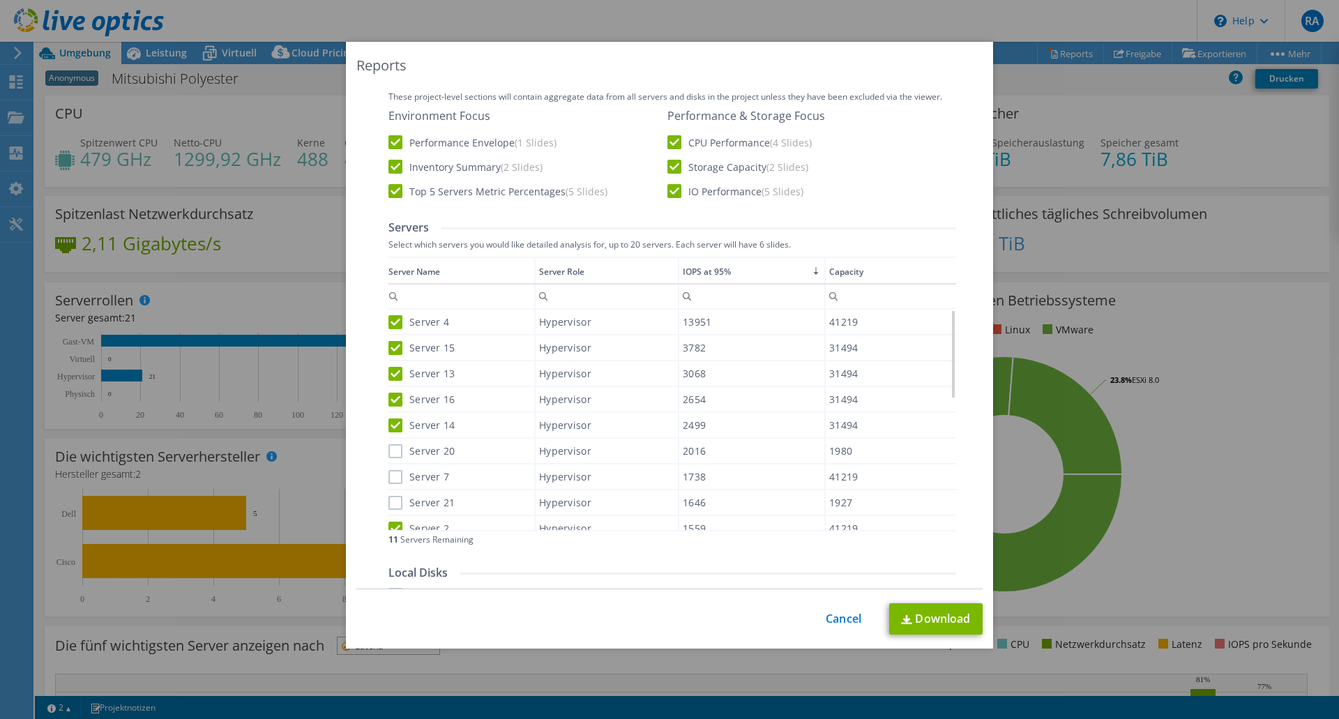
click at [398, 445] on label "Server 20" at bounding box center [421, 451] width 67 height 14
click at [0, 0] on input "Server 20" at bounding box center [0, 0] width 0 height 0
click at [395, 479] on label "Server 7" at bounding box center [418, 477] width 61 height 14
click at [0, 0] on input "Server 7" at bounding box center [0, 0] width 0 height 0
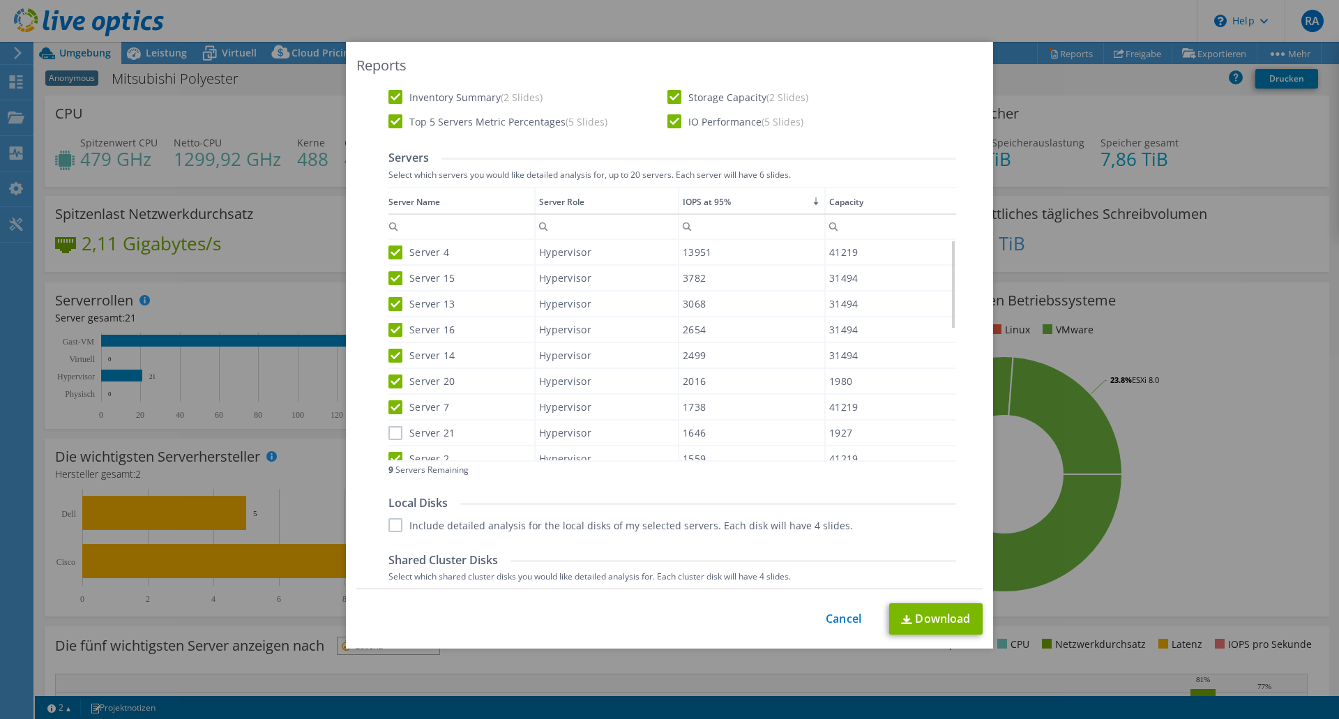
click at [390, 463] on div "Server Name Server Role IOPS at 95% Capacity Enthält Enthält nicht Beginnt mit …" at bounding box center [671, 331] width 567 height 288
click at [390, 458] on label "Server 2" at bounding box center [418, 459] width 61 height 14
click at [0, 0] on input "Server 2" at bounding box center [0, 0] width 0 height 0
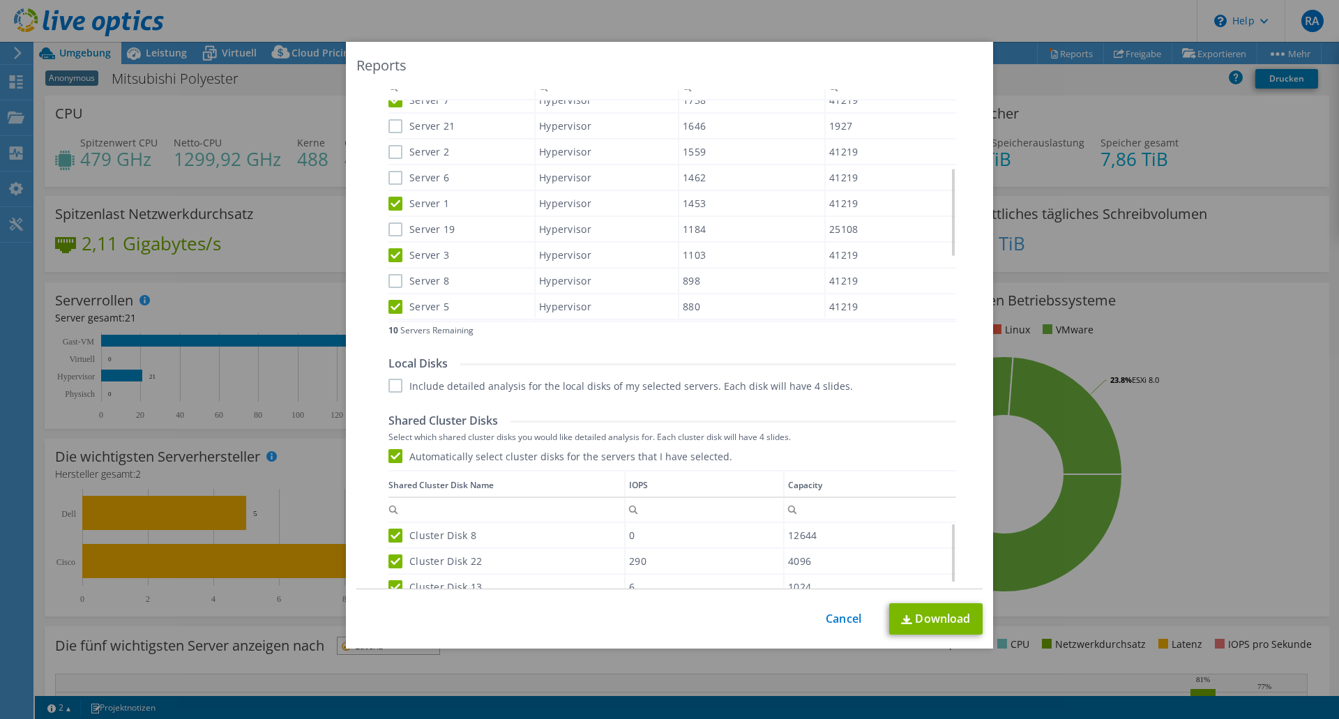
click at [390, 308] on label "Server 5" at bounding box center [418, 307] width 61 height 14
click at [0, 0] on input "Server 5" at bounding box center [0, 0] width 0 height 0
click at [395, 254] on label "Server 3" at bounding box center [418, 255] width 61 height 14
click at [0, 0] on input "Server 3" at bounding box center [0, 0] width 0 height 0
click at [390, 232] on label "Server 19" at bounding box center [421, 229] width 67 height 14
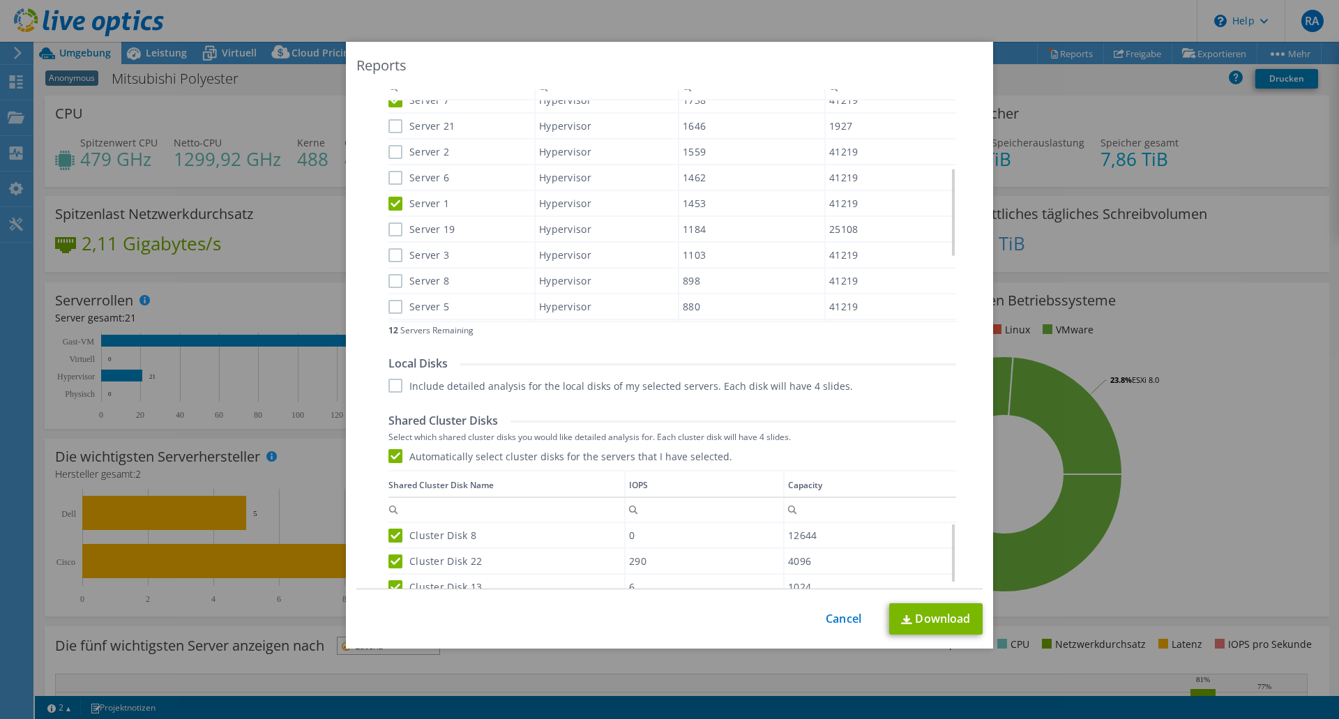
click at [0, 0] on input "Server 19" at bounding box center [0, 0] width 0 height 0
click at [388, 228] on div "Data grid" at bounding box center [389, 184] width 2 height 275
click at [388, 206] on label "Server 1" at bounding box center [418, 204] width 61 height 14
click at [0, 0] on input "Server 1" at bounding box center [0, 0] width 0 height 0
click at [391, 230] on label "Server 19" at bounding box center [421, 229] width 67 height 14
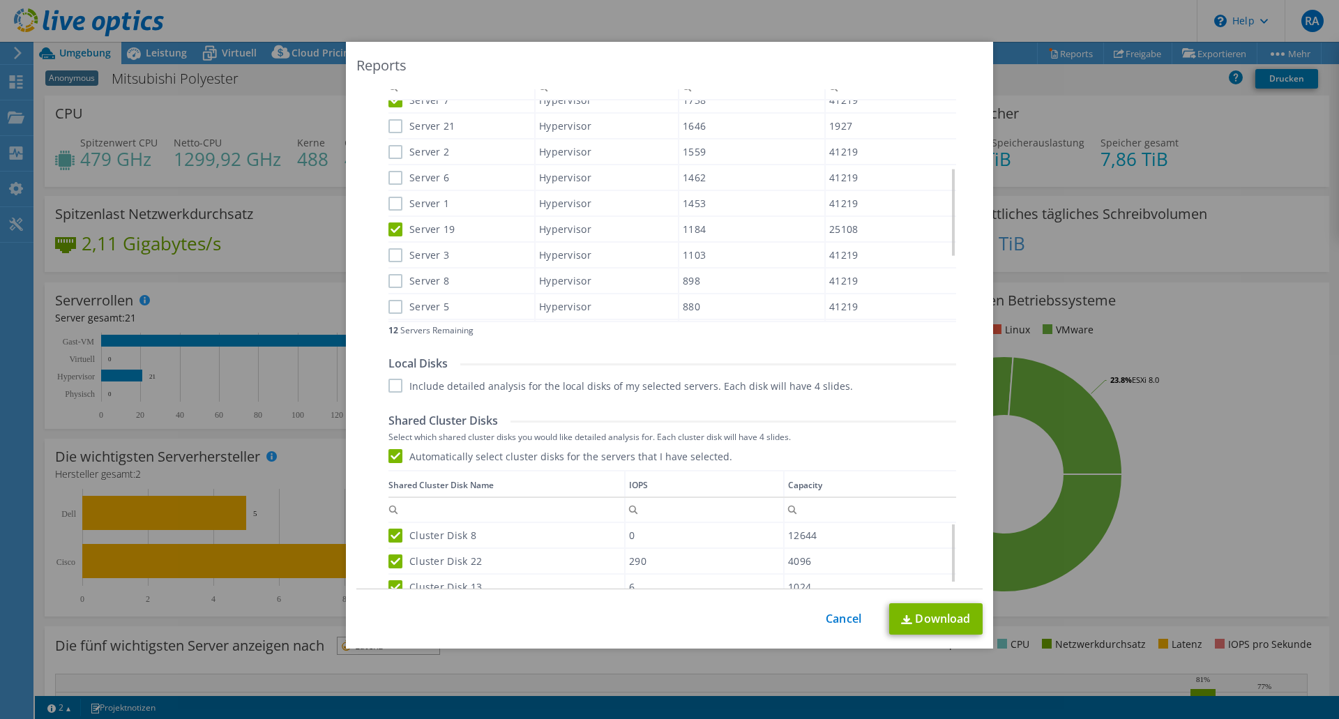
click at [0, 0] on input "Server 19" at bounding box center [0, 0] width 0 height 0
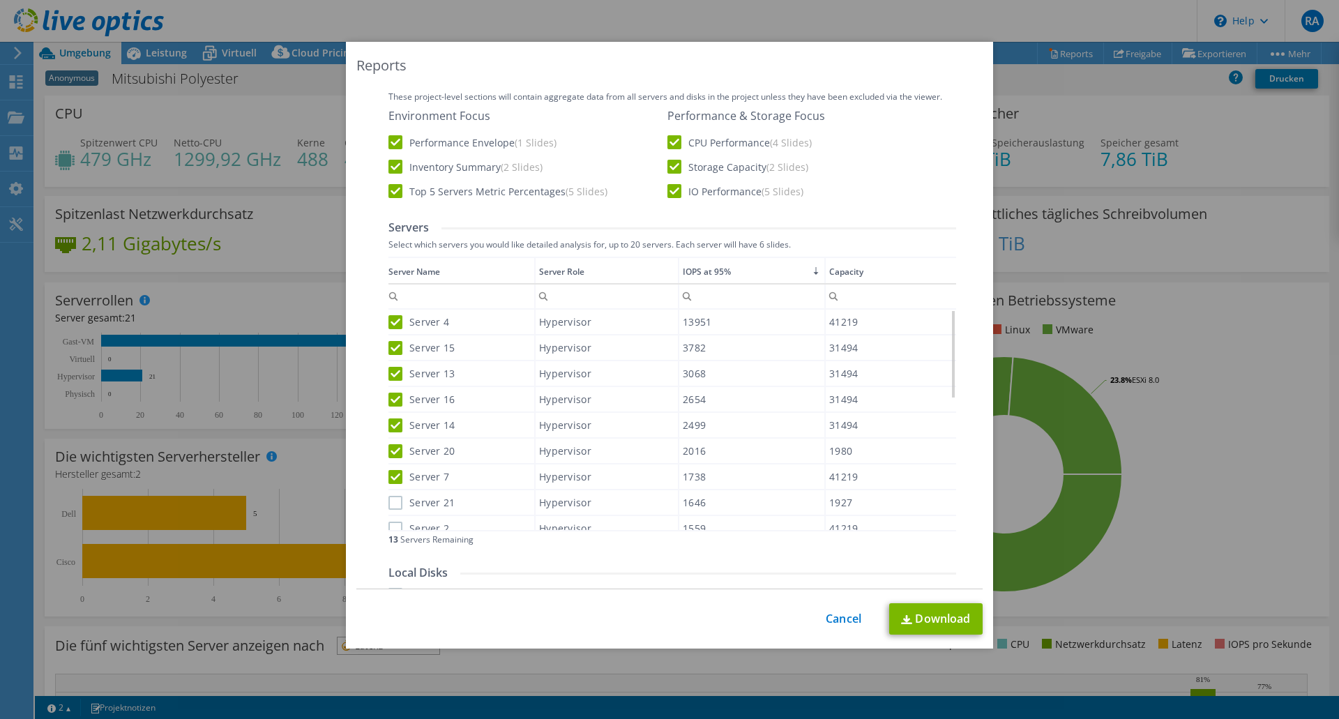
click at [390, 501] on label "Server 21" at bounding box center [421, 503] width 67 height 14
click at [0, 0] on input "Server 21" at bounding box center [0, 0] width 0 height 0
click at [391, 527] on label "Server 2" at bounding box center [418, 528] width 61 height 14
click at [0, 0] on input "Server 2" at bounding box center [0, 0] width 0 height 0
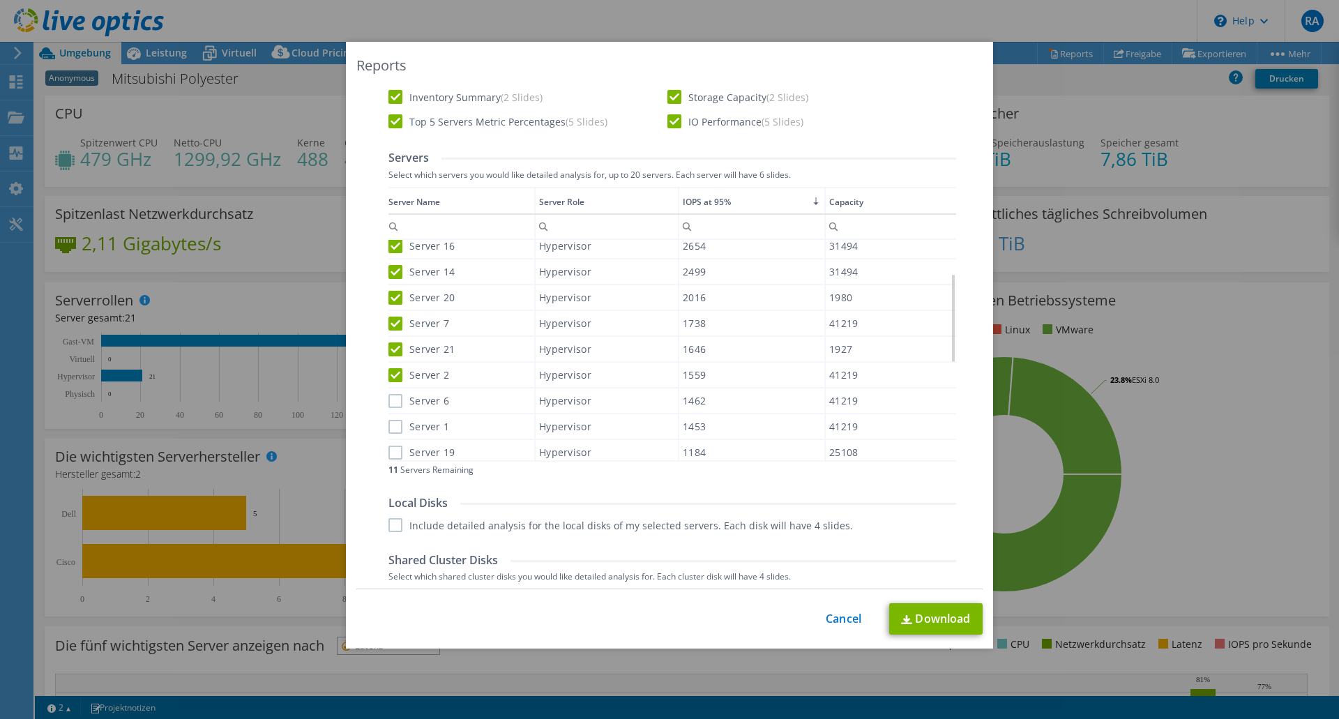
click at [392, 403] on label "Server 6" at bounding box center [418, 401] width 61 height 14
click at [0, 0] on input "Server 6" at bounding box center [0, 0] width 0 height 0
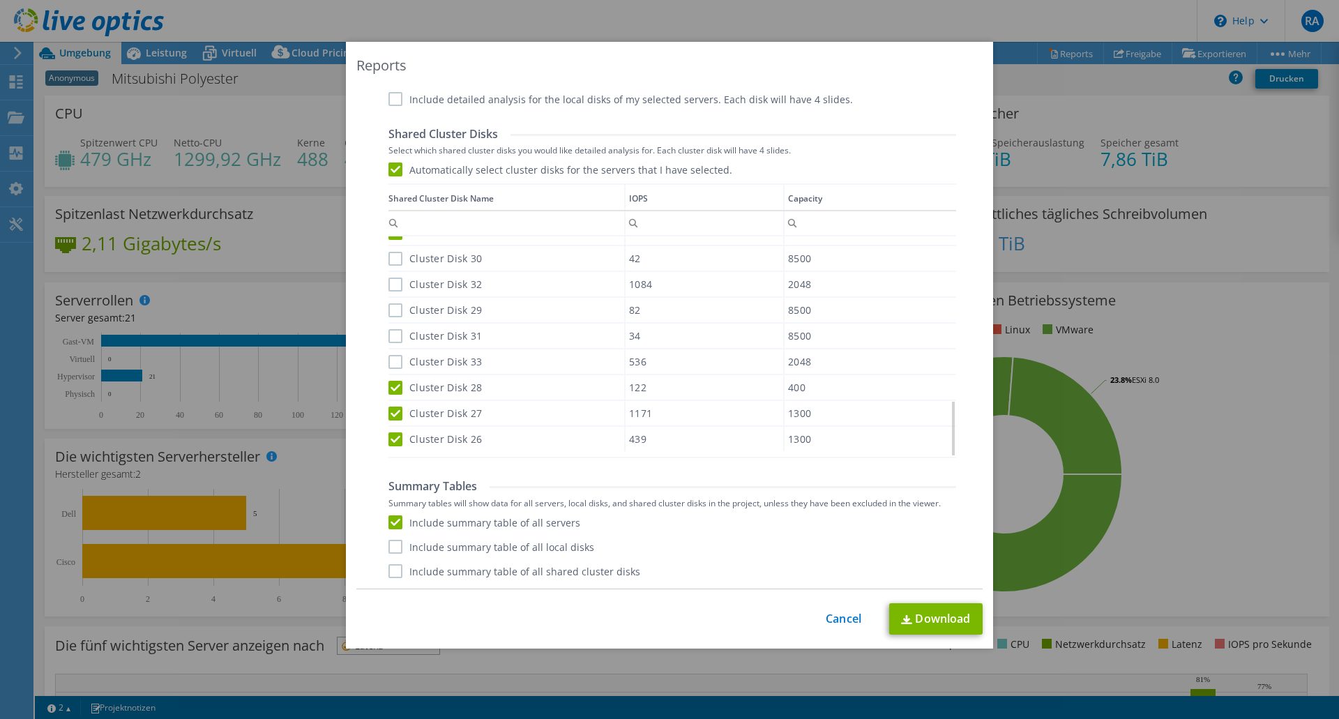
click at [388, 360] on label "Cluster Disk 33" at bounding box center [434, 362] width 93 height 14
click at [0, 0] on input "Cluster Disk 33" at bounding box center [0, 0] width 0 height 0
click at [389, 344] on div "Cluster Disk 31" at bounding box center [506, 335] width 236 height 24
click at [390, 312] on label "Cluster Disk 29" at bounding box center [434, 310] width 93 height 14
click at [0, 0] on input "Cluster Disk 29" at bounding box center [0, 0] width 0 height 0
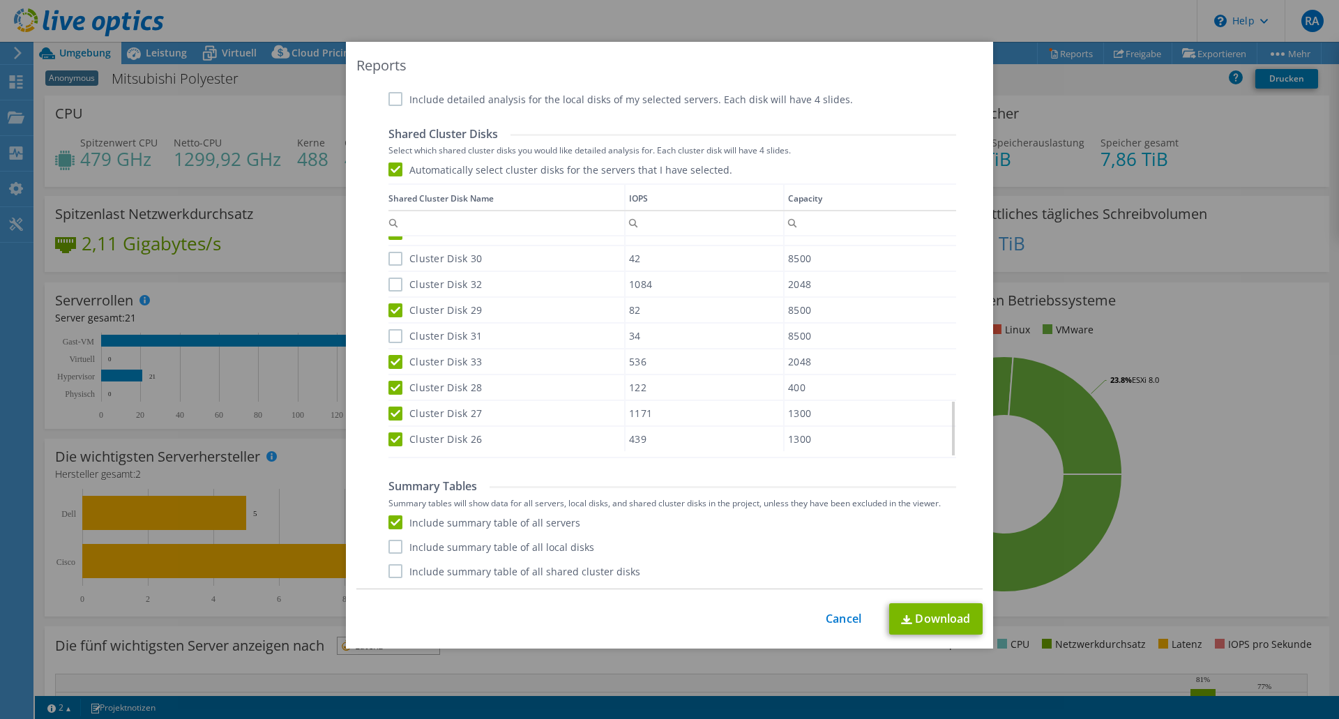
click at [388, 342] on label "Cluster Disk 31" at bounding box center [434, 336] width 93 height 14
click at [0, 0] on input "Cluster Disk 31" at bounding box center [0, 0] width 0 height 0
click at [388, 287] on label "Cluster Disk 32" at bounding box center [434, 284] width 93 height 14
click at [0, 0] on input "Cluster Disk 32" at bounding box center [0, 0] width 0 height 0
click at [392, 259] on label "Cluster Disk 30" at bounding box center [434, 259] width 93 height 14
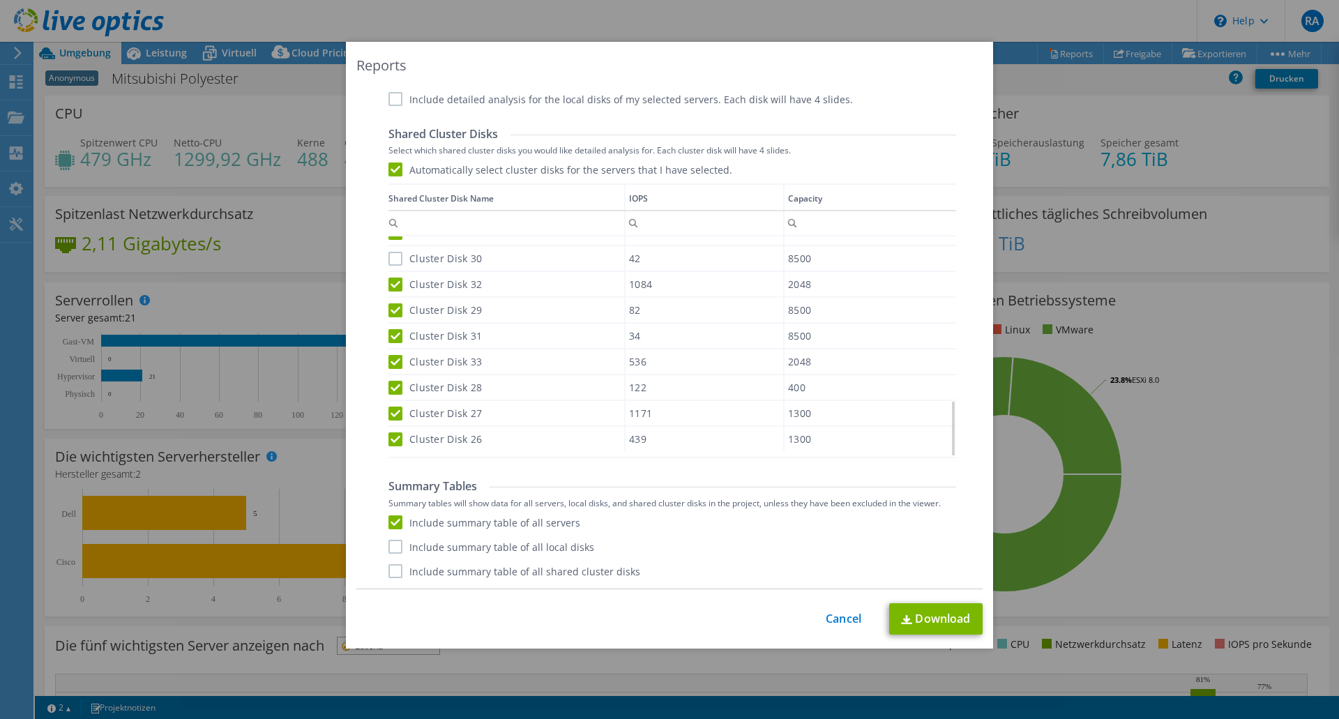
click at [0, 0] on input "Cluster Disk 30" at bounding box center [0, 0] width 0 height 0
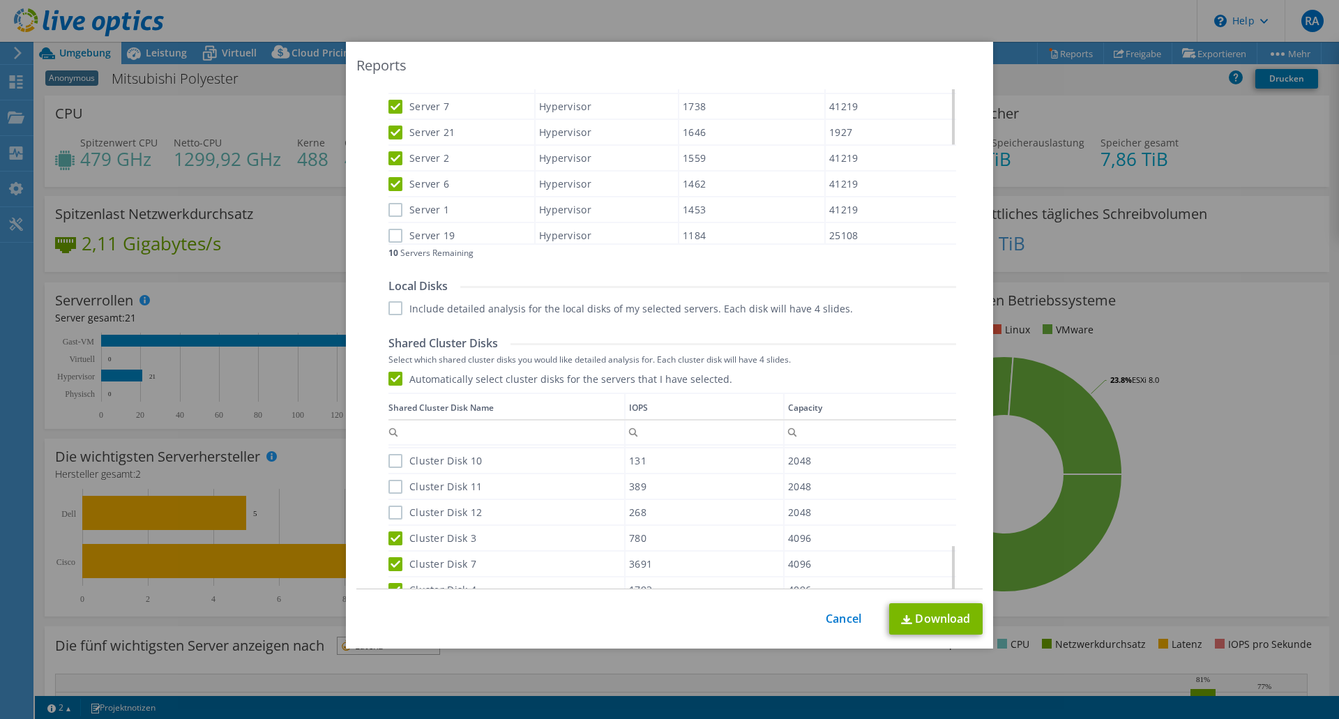
click at [391, 502] on div "Cluster Disk 12" at bounding box center [506, 512] width 236 height 24
click at [388, 485] on label "Cluster Disk 11" at bounding box center [434, 487] width 93 height 14
click at [0, 0] on input "Cluster Disk 11" at bounding box center [0, 0] width 0 height 0
click at [389, 506] on label "Cluster Disk 12" at bounding box center [434, 512] width 93 height 14
click at [0, 0] on input "Cluster Disk 12" at bounding box center [0, 0] width 0 height 0
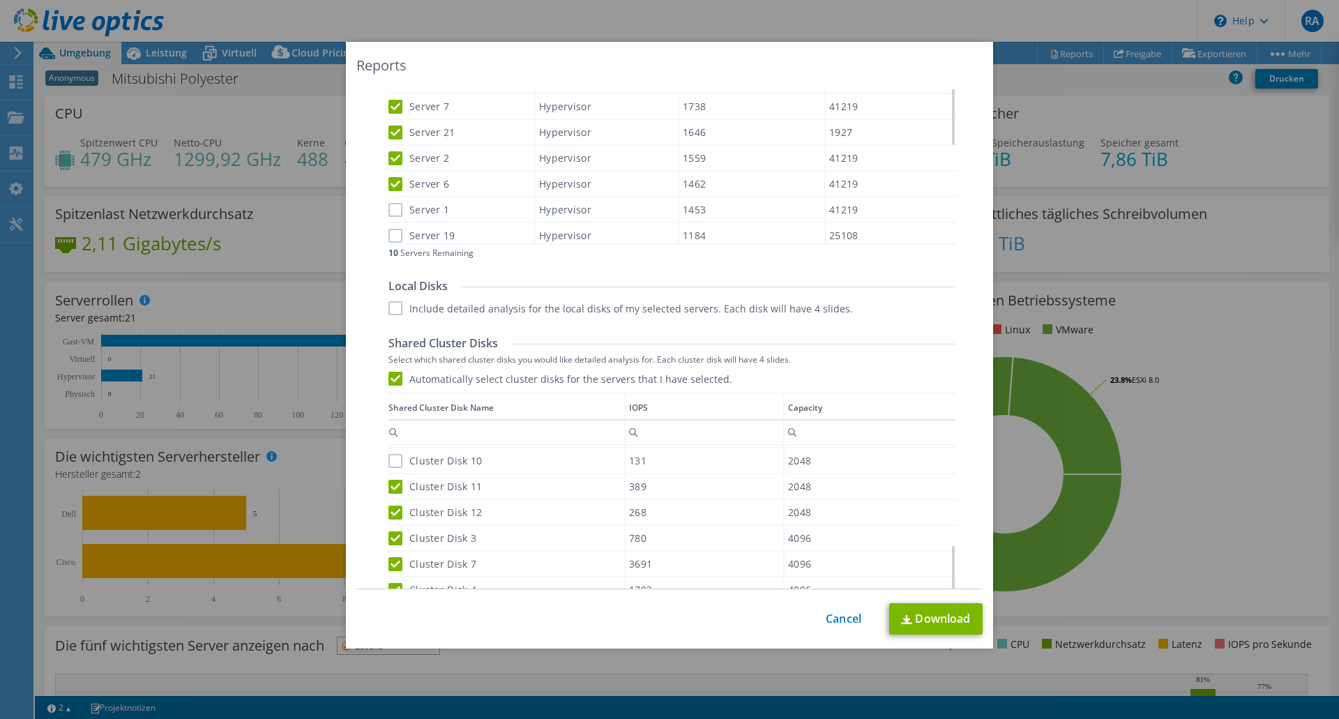
click at [390, 460] on label "Cluster Disk 10" at bounding box center [434, 461] width 93 height 14
click at [0, 0] on input "Cluster Disk 10" at bounding box center [0, 0] width 0 height 0
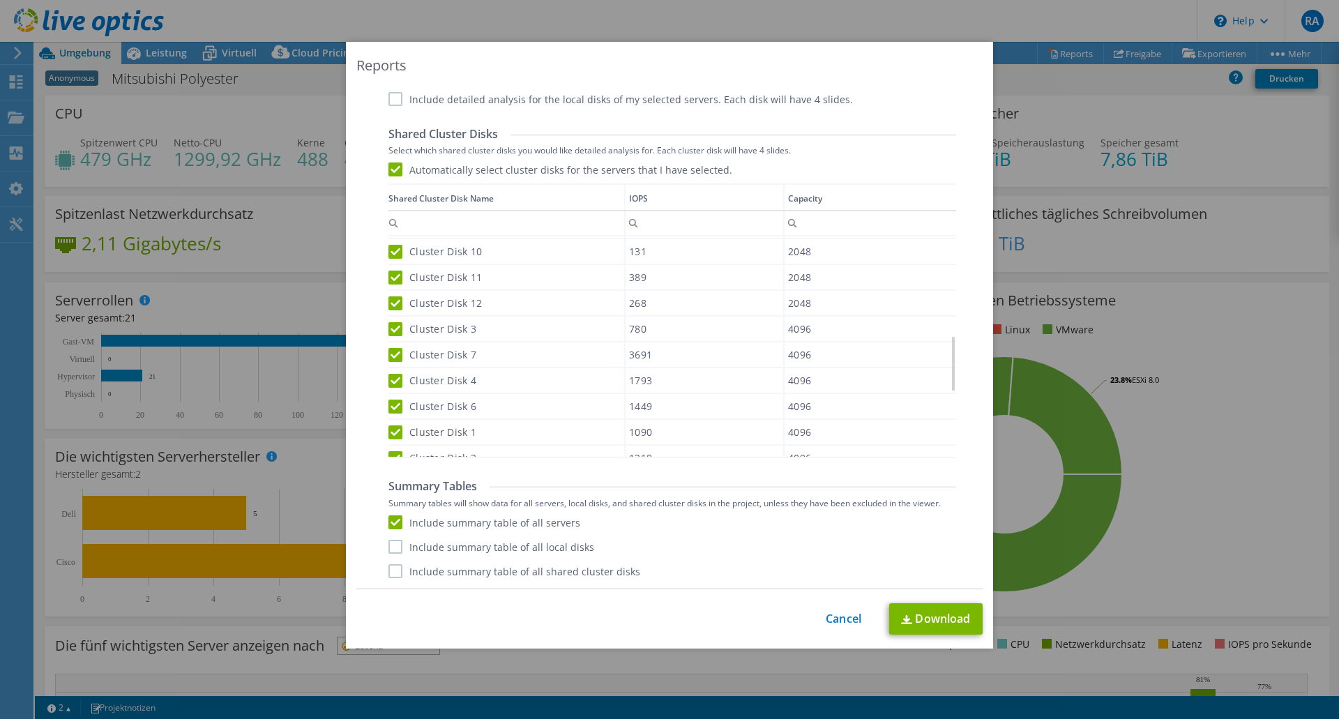
click at [518, 570] on label "Include summary table of all shared cluster disks" at bounding box center [514, 571] width 252 height 14
click at [0, 0] on input "Include summary table of all shared cluster disks" at bounding box center [0, 0] width 0 height 0
click at [395, 99] on label "Include detailed analysis for the local disks of my selected servers. Each disk…" at bounding box center [620, 99] width 464 height 14
click at [0, 0] on input "Include detailed analysis for the local disks of my selected servers. Each disk…" at bounding box center [0, 0] width 0 height 0
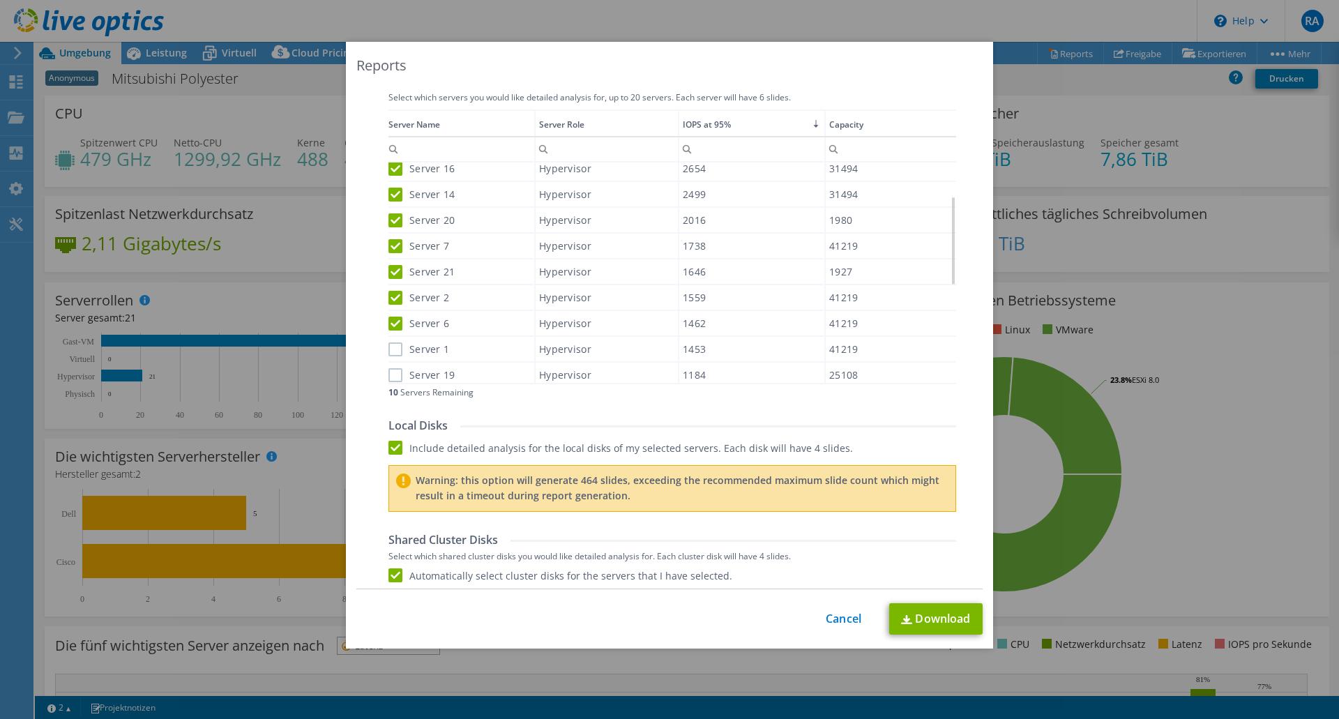
click at [392, 447] on label "Include detailed analysis for the local disks of my selected servers. Each disk…" at bounding box center [620, 448] width 464 height 14
click at [0, 0] on input "Include detailed analysis for the local disks of my selected servers. Each disk…" at bounding box center [0, 0] width 0 height 0
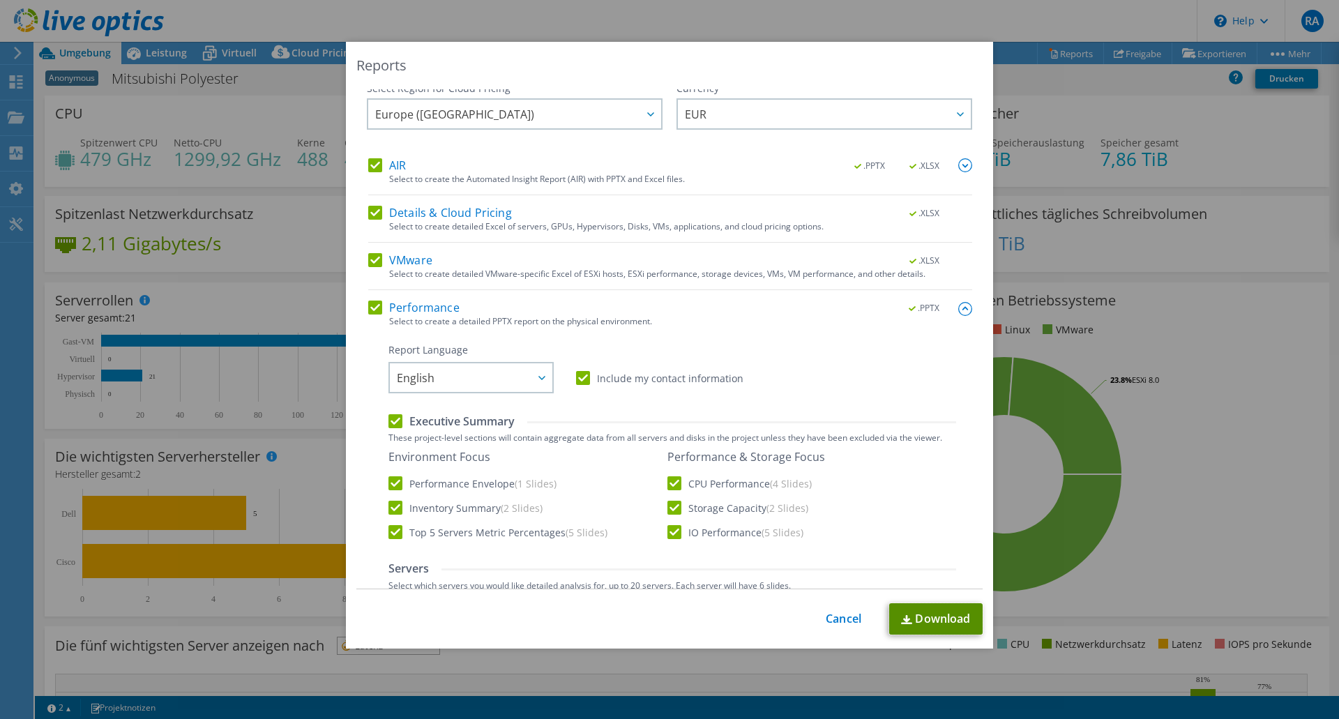
click at [929, 626] on link "Download" at bounding box center [935, 618] width 93 height 31
